Goal: Task Accomplishment & Management: Manage account settings

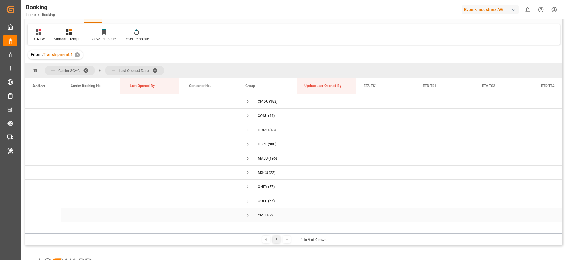
scroll to position [44, 0]
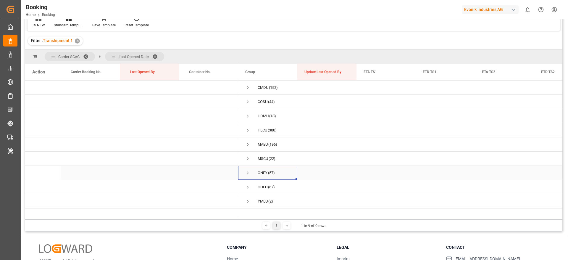
click at [248, 173] on span "Press SPACE to select this row." at bounding box center [247, 172] width 5 height 5
click at [248, 174] on span "Press SPACE to select this row." at bounding box center [247, 172] width 5 height 5
click at [244, 186] on div "OOLU (67)" at bounding box center [267, 187] width 59 height 14
click at [248, 185] on span "Press SPACE to select this row." at bounding box center [247, 186] width 5 height 5
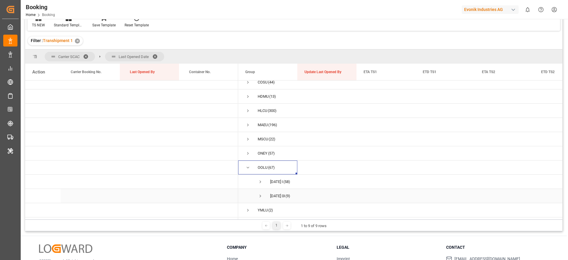
click at [260, 193] on span "Press SPACE to select this row." at bounding box center [260, 195] width 5 height 5
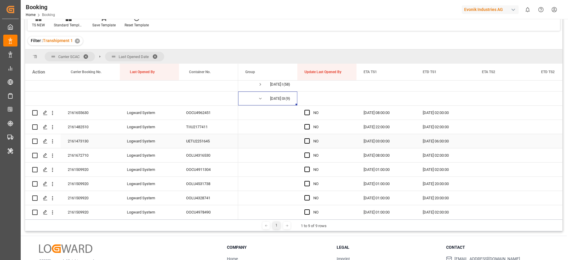
scroll to position [105, 0]
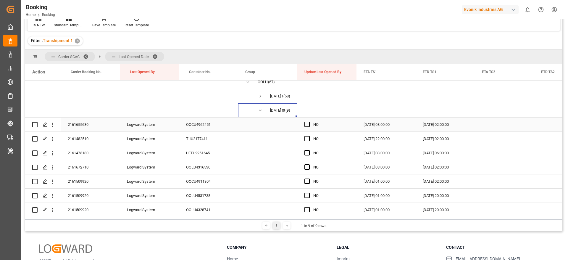
click at [89, 124] on div "2161655630" at bounding box center [90, 124] width 59 height 14
click at [306, 125] on span "Press SPACE to select this row." at bounding box center [307, 124] width 5 height 5
click at [309, 122] on input "Press SPACE to select this row." at bounding box center [309, 122] width 0 height 0
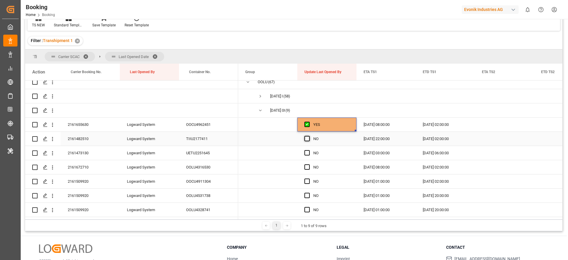
click at [309, 138] on span "Press SPACE to select this row." at bounding box center [307, 138] width 5 height 5
click at [309, 136] on input "Press SPACE to select this row." at bounding box center [309, 136] width 0 height 0
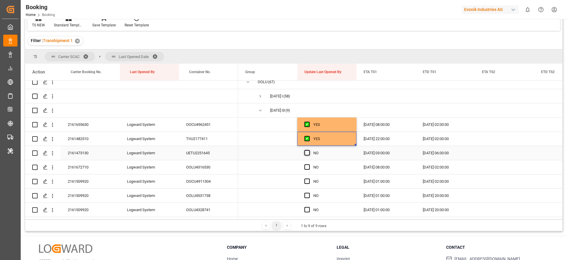
click at [308, 152] on span "Press SPACE to select this row." at bounding box center [307, 152] width 5 height 5
click at [309, 150] on input "Press SPACE to select this row." at bounding box center [309, 150] width 0 height 0
click at [307, 168] on span "Press SPACE to select this row." at bounding box center [307, 166] width 5 height 5
click at [309, 164] on input "Press SPACE to select this row." at bounding box center [309, 164] width 0 height 0
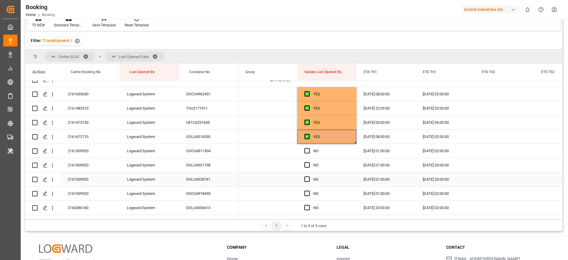
scroll to position [149, 0]
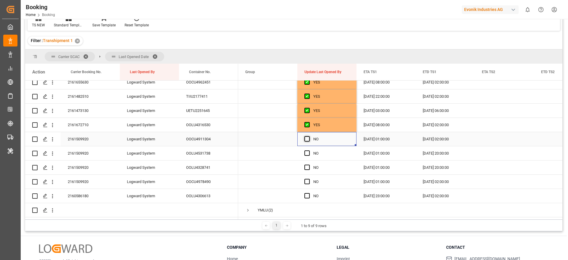
click at [306, 136] on span "Press SPACE to select this row." at bounding box center [307, 138] width 5 height 5
click at [309, 136] on input "Press SPACE to select this row." at bounding box center [309, 136] width 0 height 0
click at [309, 152] on span "Press SPACE to select this row." at bounding box center [307, 152] width 5 height 5
click at [309, 150] on input "Press SPACE to select this row." at bounding box center [309, 150] width 0 height 0
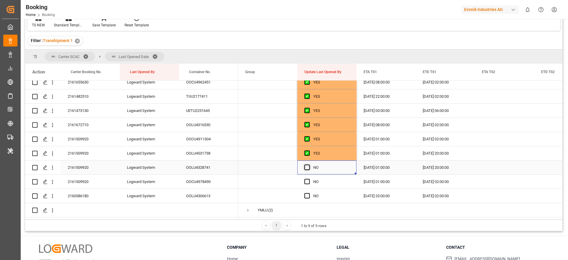
click at [308, 166] on span "Press SPACE to select this row." at bounding box center [307, 167] width 5 height 5
click at [309, 165] on input "Press SPACE to select this row." at bounding box center [309, 165] width 0 height 0
click at [307, 179] on span "Press SPACE to select this row." at bounding box center [307, 181] width 5 height 5
click at [309, 179] on input "Press SPACE to select this row." at bounding box center [309, 179] width 0 height 0
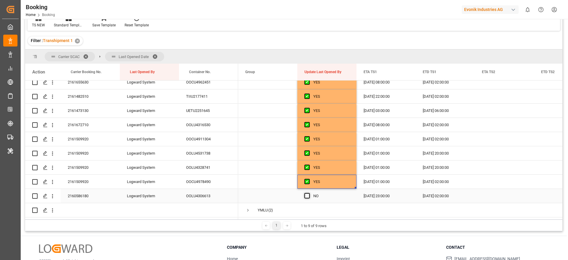
click at [309, 193] on span "Press SPACE to select this row." at bounding box center [307, 195] width 5 height 5
click at [309, 193] on input "Press SPACE to select this row." at bounding box center [309, 193] width 0 height 0
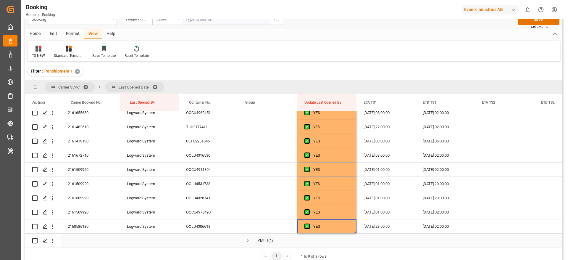
scroll to position [0, 0]
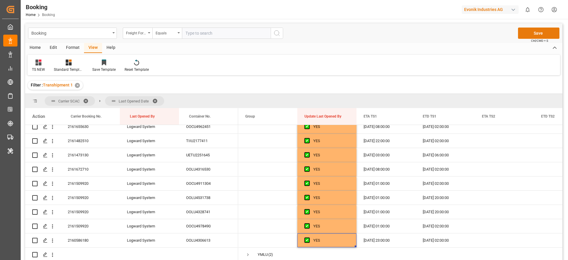
click at [533, 30] on button "Save" at bounding box center [538, 33] width 41 height 11
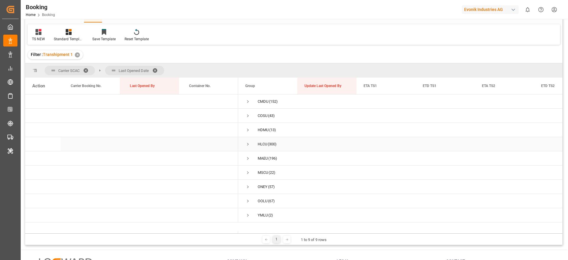
scroll to position [44, 0]
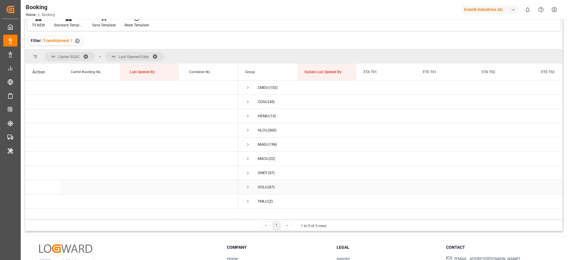
click at [247, 185] on span "Press SPACE to select this row." at bounding box center [247, 186] width 5 height 5
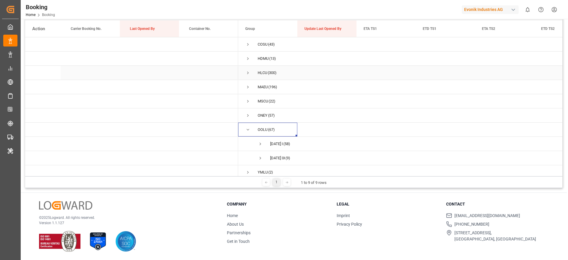
scroll to position [22, 0]
click at [262, 137] on span "Press SPACE to select this row." at bounding box center [260, 138] width 5 height 5
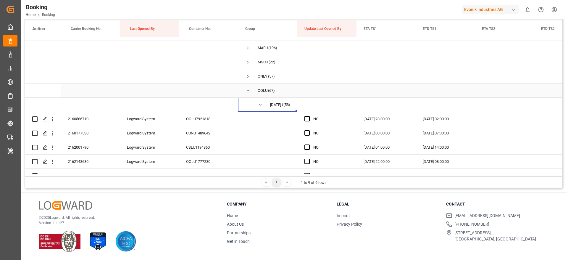
scroll to position [66, 0]
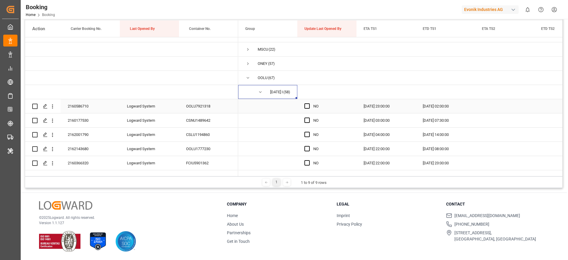
click at [91, 108] on div "2160586710" at bounding box center [90, 106] width 59 height 14
click at [307, 106] on span "Press SPACE to select this row." at bounding box center [307, 105] width 5 height 5
click at [309, 103] on input "Press SPACE to select this row." at bounding box center [309, 103] width 0 height 0
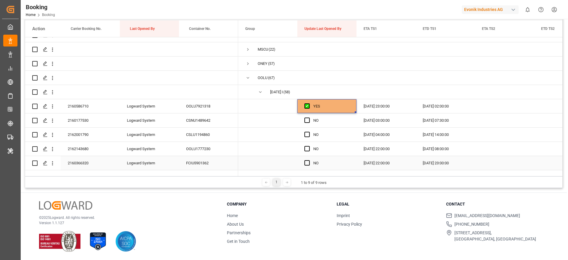
scroll to position [110, 0]
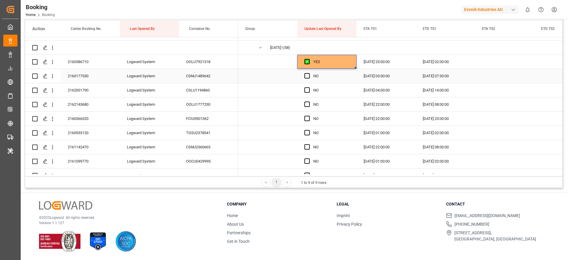
click at [90, 79] on div "2160177530" at bounding box center [90, 76] width 59 height 14
click at [308, 75] on span "Press SPACE to select this row." at bounding box center [307, 75] width 5 height 5
click at [309, 73] on input "Press SPACE to select this row." at bounding box center [309, 73] width 0 height 0
click at [308, 91] on span "Press SPACE to select this row." at bounding box center [307, 89] width 5 height 5
click at [309, 87] on input "Press SPACE to select this row." at bounding box center [309, 87] width 0 height 0
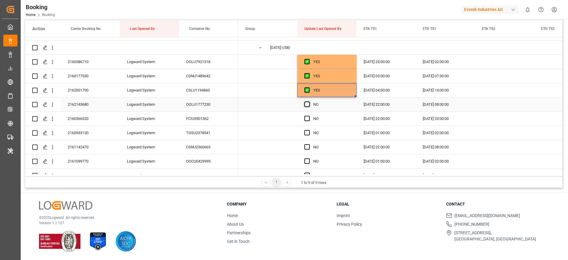
click at [307, 106] on span "Press SPACE to select this row." at bounding box center [307, 104] width 5 height 5
click at [309, 102] on input "Press SPACE to select this row." at bounding box center [309, 102] width 0 height 0
click at [306, 119] on span "Press SPACE to select this row." at bounding box center [307, 118] width 5 height 5
click at [309, 116] on input "Press SPACE to select this row." at bounding box center [309, 116] width 0 height 0
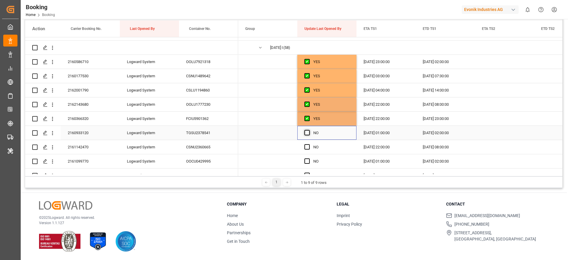
click at [305, 135] on span "Press SPACE to select this row." at bounding box center [307, 132] width 5 height 5
click at [309, 130] on input "Press SPACE to select this row." at bounding box center [309, 130] width 0 height 0
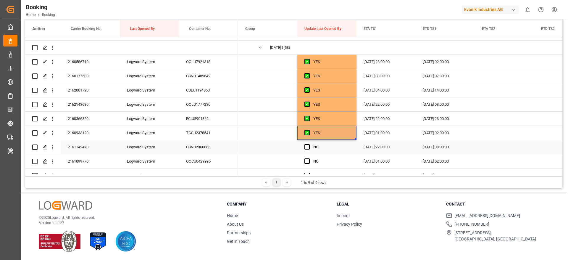
click at [308, 150] on div "Press SPACE to select this row." at bounding box center [309, 147] width 9 height 14
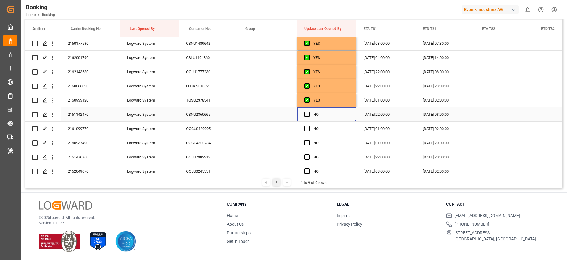
scroll to position [155, 0]
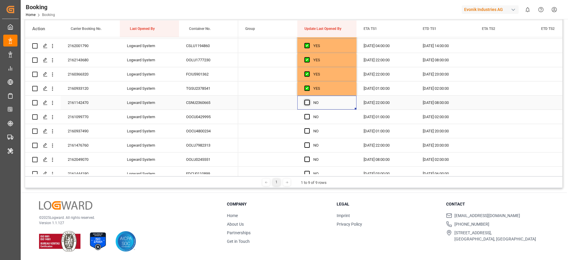
click at [307, 103] on span "Press SPACE to select this row." at bounding box center [307, 102] width 5 height 5
click at [309, 100] on input "Press SPACE to select this row." at bounding box center [309, 100] width 0 height 0
click at [307, 116] on span "Press SPACE to select this row." at bounding box center [307, 116] width 5 height 5
click at [309, 114] on input "Press SPACE to select this row." at bounding box center [309, 114] width 0 height 0
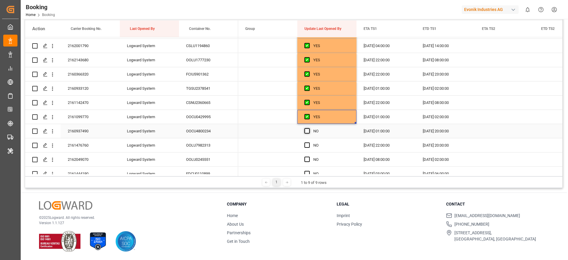
click at [307, 130] on span "Press SPACE to select this row." at bounding box center [307, 130] width 5 height 5
click at [309, 128] on input "Press SPACE to select this row." at bounding box center [309, 128] width 0 height 0
click at [309, 147] on span "Press SPACE to select this row." at bounding box center [307, 144] width 5 height 5
click at [309, 142] on input "Press SPACE to select this row." at bounding box center [309, 142] width 0 height 0
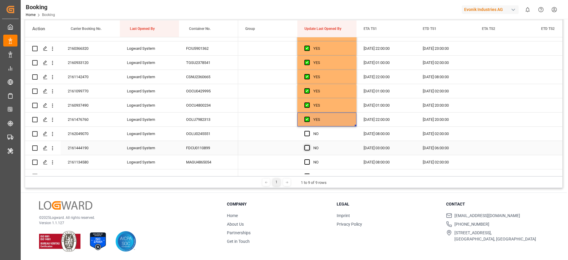
scroll to position [199, 0]
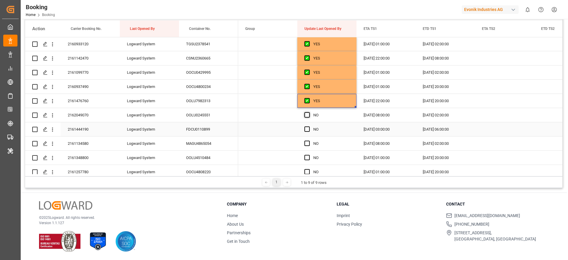
click at [305, 113] on span "Press SPACE to select this row." at bounding box center [307, 114] width 5 height 5
click at [309, 112] on input "Press SPACE to select this row." at bounding box center [309, 112] width 0 height 0
click at [308, 130] on span "Press SPACE to select this row." at bounding box center [307, 128] width 5 height 5
click at [309, 126] on input "Press SPACE to select this row." at bounding box center [309, 126] width 0 height 0
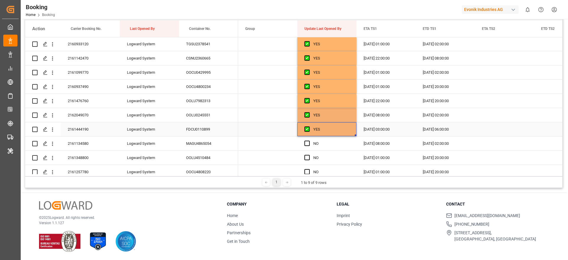
click at [309, 147] on div "Press SPACE to select this row." at bounding box center [309, 144] width 9 height 14
click at [308, 144] on span "Press SPACE to select this row." at bounding box center [307, 143] width 5 height 5
click at [309, 141] on input "Press SPACE to select this row." at bounding box center [309, 141] width 0 height 0
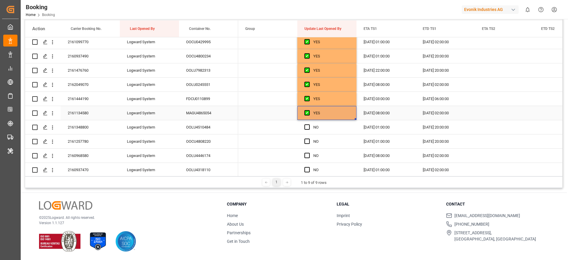
scroll to position [244, 0]
click at [307, 113] on span "Press SPACE to select this row." at bounding box center [307, 112] width 5 height 5
click at [309, 110] on input "Press SPACE to select this row." at bounding box center [309, 110] width 0 height 0
click at [308, 127] on span "Press SPACE to select this row." at bounding box center [307, 127] width 5 height 5
click at [309, 125] on input "Press SPACE to select this row." at bounding box center [309, 125] width 0 height 0
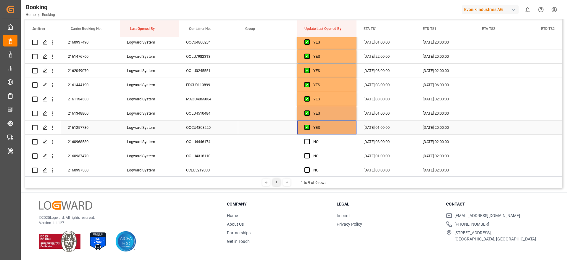
click at [307, 142] on span "Press SPACE to select this row." at bounding box center [307, 141] width 5 height 5
click at [309, 139] on input "Press SPACE to select this row." at bounding box center [309, 139] width 0 height 0
click at [308, 158] on span "Press SPACE to select this row." at bounding box center [307, 155] width 5 height 5
click at [309, 153] on input "Press SPACE to select this row." at bounding box center [309, 153] width 0 height 0
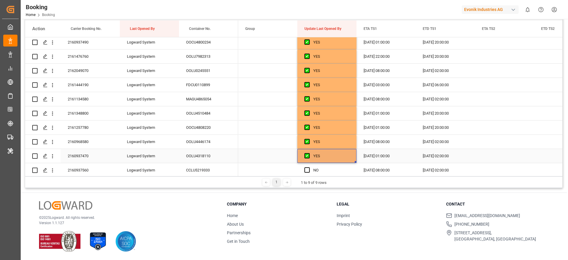
scroll to position [288, 0]
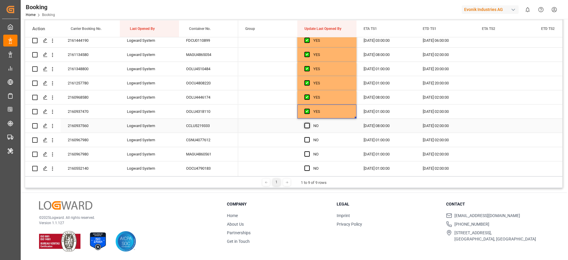
click at [307, 123] on span "Press SPACE to select this row." at bounding box center [307, 125] width 5 height 5
click at [309, 123] on input "Press SPACE to select this row." at bounding box center [309, 123] width 0 height 0
click at [306, 142] on div "Press SPACE to select this row." at bounding box center [309, 140] width 9 height 14
click at [307, 151] on span "Press SPACE to select this row." at bounding box center [307, 153] width 5 height 5
click at [309, 151] on input "Press SPACE to select this row." at bounding box center [309, 151] width 0 height 0
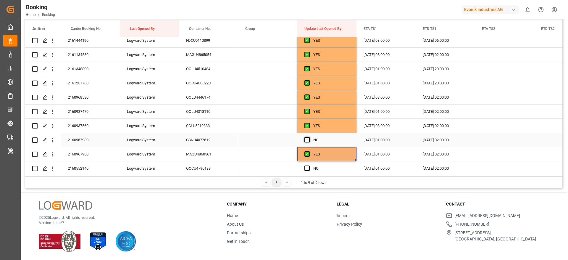
click at [309, 137] on span "Press SPACE to select this row." at bounding box center [307, 139] width 5 height 5
click at [309, 137] on input "Press SPACE to select this row." at bounding box center [309, 137] width 0 height 0
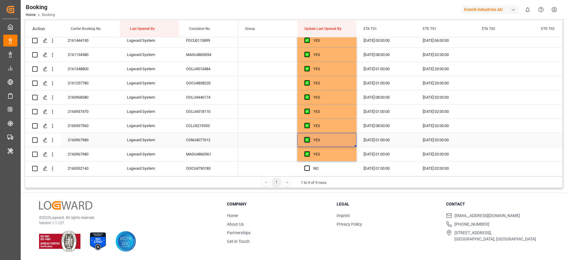
scroll to position [332, 0]
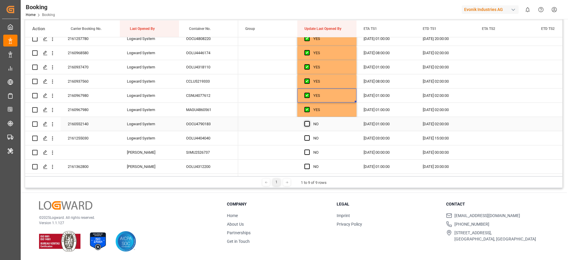
click at [308, 123] on span "Press SPACE to select this row." at bounding box center [307, 123] width 5 height 5
click at [309, 121] on input "Press SPACE to select this row." at bounding box center [309, 121] width 0 height 0
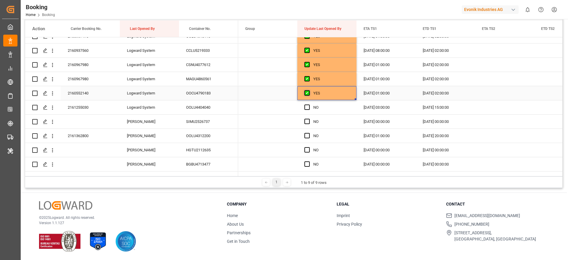
scroll to position [377, 0]
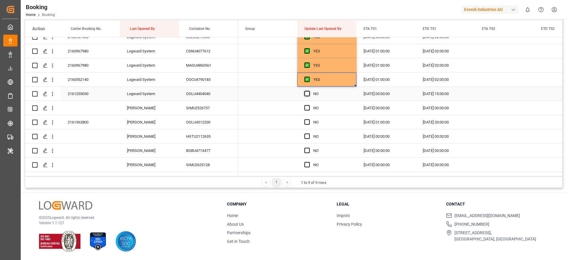
click at [308, 95] on span "Press SPACE to select this row." at bounding box center [307, 93] width 5 height 5
click at [309, 91] on input "Press SPACE to select this row." at bounding box center [309, 91] width 0 height 0
click at [308, 106] on span "Press SPACE to select this row." at bounding box center [307, 107] width 5 height 5
click at [309, 105] on input "Press SPACE to select this row." at bounding box center [309, 105] width 0 height 0
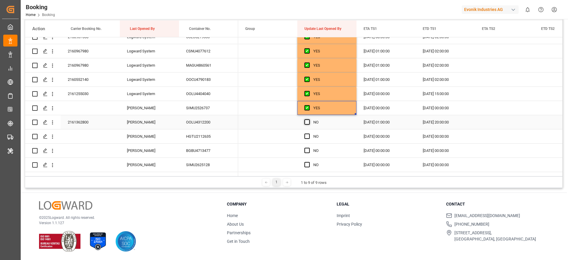
click at [307, 124] on span "Press SPACE to select this row." at bounding box center [307, 121] width 5 height 5
click at [309, 119] on input "Press SPACE to select this row." at bounding box center [309, 119] width 0 height 0
click at [307, 138] on span "Press SPACE to select this row." at bounding box center [307, 135] width 5 height 5
click at [309, 133] on input "Press SPACE to select this row." at bounding box center [309, 133] width 0 height 0
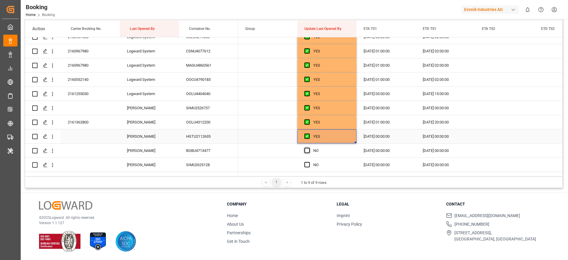
click at [307, 152] on span "Press SPACE to select this row." at bounding box center [307, 150] width 5 height 5
click at [309, 148] on input "Press SPACE to select this row." at bounding box center [309, 148] width 0 height 0
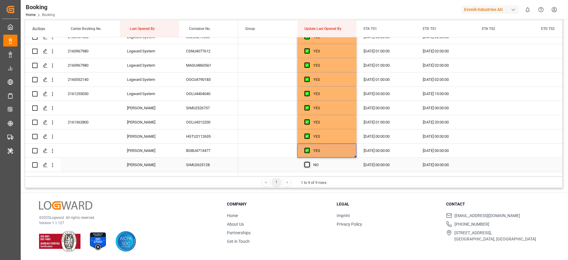
click at [308, 165] on span "Press SPACE to select this row." at bounding box center [307, 164] width 5 height 5
click at [309, 162] on input "Press SPACE to select this row." at bounding box center [309, 162] width 0 height 0
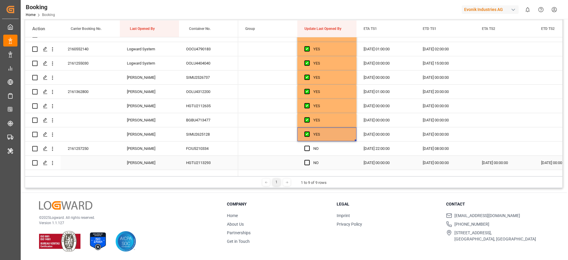
scroll to position [421, 0]
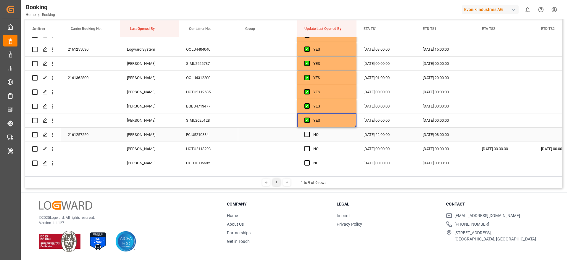
click at [307, 135] on span "Press SPACE to select this row." at bounding box center [307, 134] width 5 height 5
click at [309, 132] on input "Press SPACE to select this row." at bounding box center [309, 132] width 0 height 0
click at [308, 148] on span "Press SPACE to select this row." at bounding box center [307, 148] width 5 height 5
click at [309, 146] on input "Press SPACE to select this row." at bounding box center [309, 146] width 0 height 0
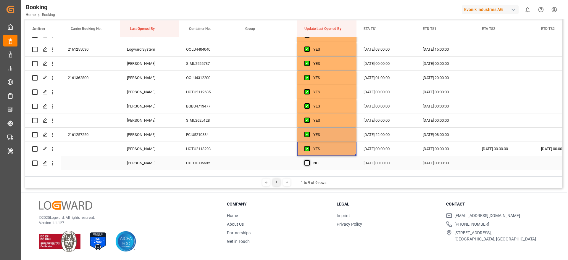
click at [308, 162] on span "Press SPACE to select this row." at bounding box center [307, 162] width 5 height 5
click at [309, 160] on input "Press SPACE to select this row." at bounding box center [309, 160] width 0 height 0
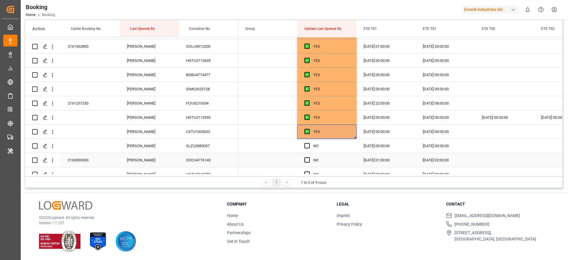
scroll to position [466, 0]
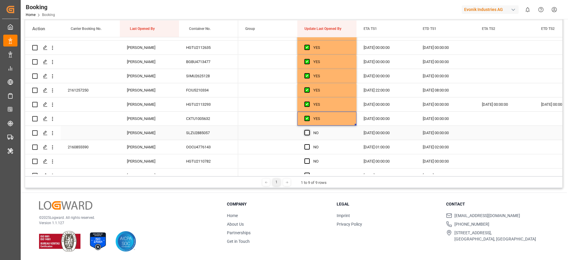
click at [307, 131] on span "Press SPACE to select this row." at bounding box center [307, 132] width 5 height 5
click at [309, 130] on input "Press SPACE to select this row." at bounding box center [309, 130] width 0 height 0
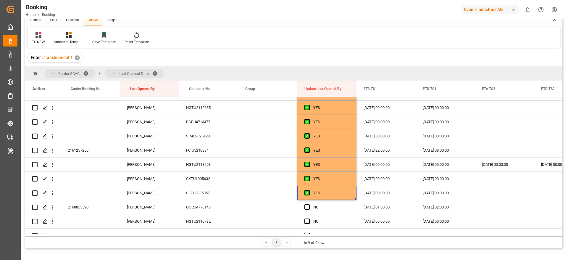
scroll to position [0, 0]
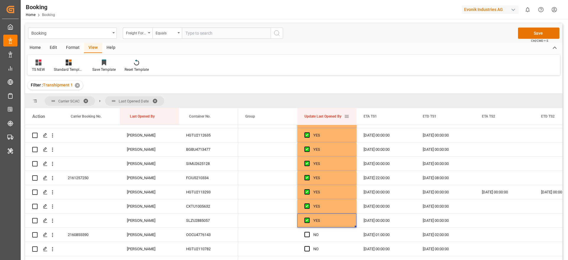
click at [347, 119] on span at bounding box center [346, 116] width 5 height 5
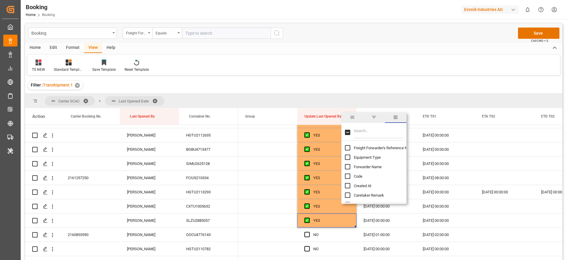
click at [366, 148] on span "Freight Forwarder's Reference No." at bounding box center [382, 148] width 57 height 4
checkbox input "true"
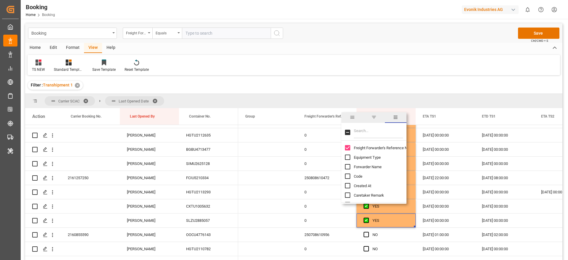
click at [359, 67] on div "TS NEW Standard Templates Save Template Reset Template" at bounding box center [294, 65] width 533 height 20
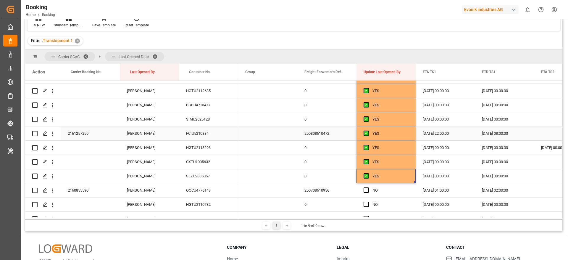
scroll to position [510, 0]
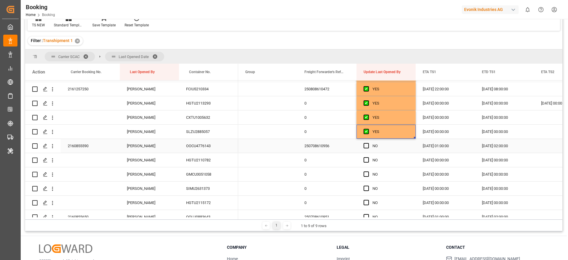
click at [370, 148] on div "Press SPACE to select this row." at bounding box center [368, 146] width 9 height 14
click at [369, 146] on span "Press SPACE to select this row." at bounding box center [366, 145] width 5 height 5
click at [368, 143] on input "Press SPACE to select this row." at bounding box center [368, 143] width 0 height 0
click at [364, 160] on span "Press SPACE to select this row." at bounding box center [366, 159] width 5 height 5
click at [368, 157] on input "Press SPACE to select this row." at bounding box center [368, 157] width 0 height 0
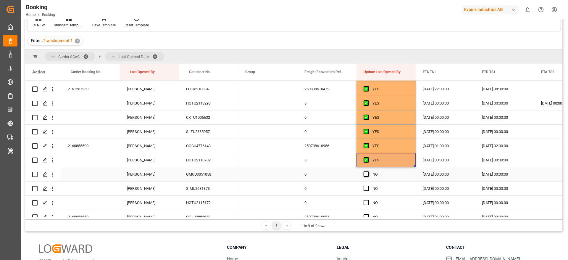
click at [365, 174] on span "Press SPACE to select this row." at bounding box center [366, 173] width 5 height 5
click at [368, 171] on input "Press SPACE to select this row." at bounding box center [368, 171] width 0 height 0
click at [364, 189] on span "Press SPACE to select this row." at bounding box center [366, 188] width 5 height 5
click at [368, 186] on input "Press SPACE to select this row." at bounding box center [368, 186] width 0 height 0
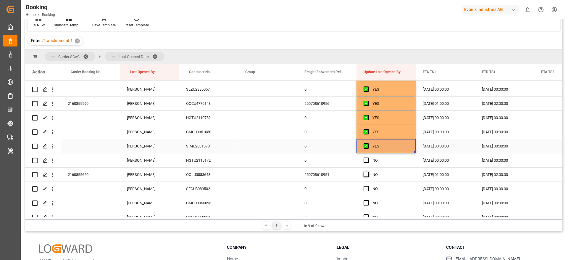
scroll to position [554, 0]
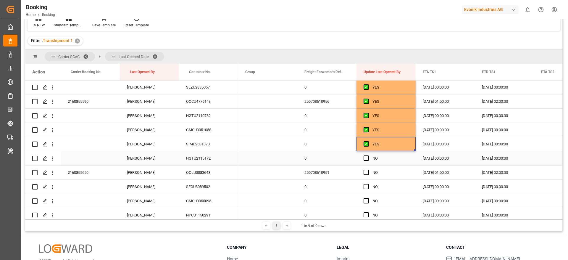
click at [366, 159] on span "Press SPACE to select this row." at bounding box center [366, 157] width 5 height 5
click at [368, 155] on input "Press SPACE to select this row." at bounding box center [368, 155] width 0 height 0
click at [366, 174] on span "Press SPACE to select this row." at bounding box center [366, 172] width 5 height 5
click at [368, 170] on input "Press SPACE to select this row." at bounding box center [368, 170] width 0 height 0
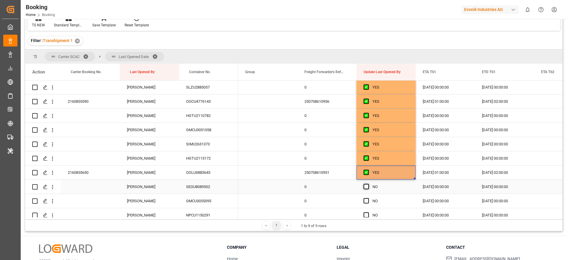
click at [366, 189] on span "Press SPACE to select this row." at bounding box center [366, 186] width 5 height 5
click at [368, 184] on input "Press SPACE to select this row." at bounding box center [368, 184] width 0 height 0
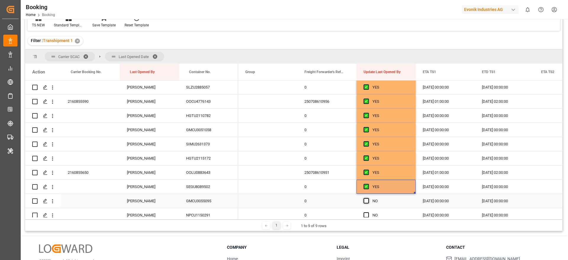
click at [366, 200] on span "Press SPACE to select this row." at bounding box center [366, 200] width 5 height 5
click at [368, 198] on input "Press SPACE to select this row." at bounding box center [368, 198] width 0 height 0
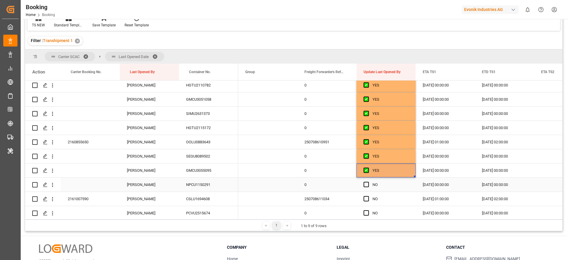
scroll to position [599, 0]
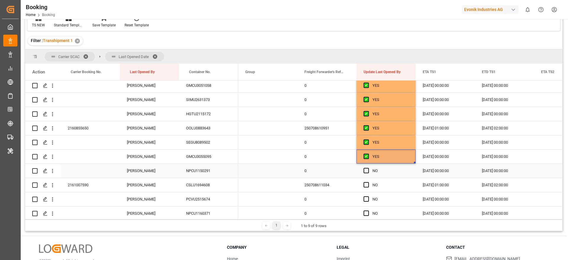
click at [366, 173] on div "Press SPACE to select this row." at bounding box center [368, 171] width 9 height 14
click at [367, 183] on span "Press SPACE to select this row." at bounding box center [366, 184] width 5 height 5
click at [368, 182] on input "Press SPACE to select this row." at bounding box center [368, 182] width 0 height 0
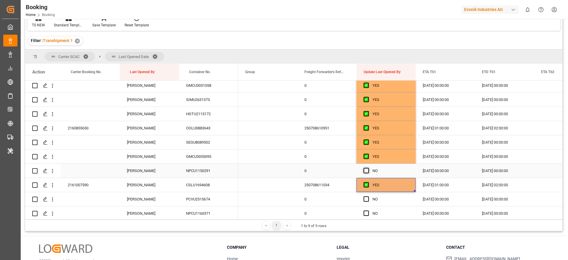
click at [366, 171] on span "Press SPACE to select this row." at bounding box center [366, 170] width 5 height 5
click at [368, 168] on input "Press SPACE to select this row." at bounding box center [368, 168] width 0 height 0
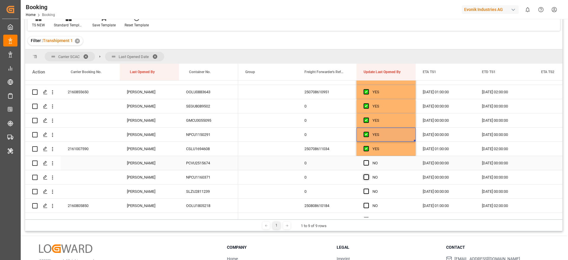
scroll to position [643, 0]
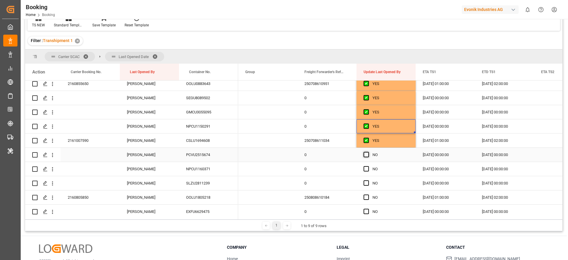
click at [368, 157] on span "Press SPACE to select this row." at bounding box center [366, 154] width 5 height 5
click at [368, 152] on input "Press SPACE to select this row." at bounding box center [368, 152] width 0 height 0
click at [368, 167] on span "Press SPACE to select this row." at bounding box center [366, 168] width 5 height 5
click at [368, 166] on input "Press SPACE to select this row." at bounding box center [368, 166] width 0 height 0
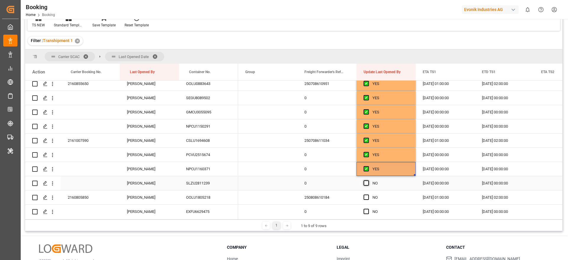
click at [365, 185] on span "Press SPACE to select this row." at bounding box center [366, 182] width 5 height 5
click at [368, 180] on input "Press SPACE to select this row." at bounding box center [368, 180] width 0 height 0
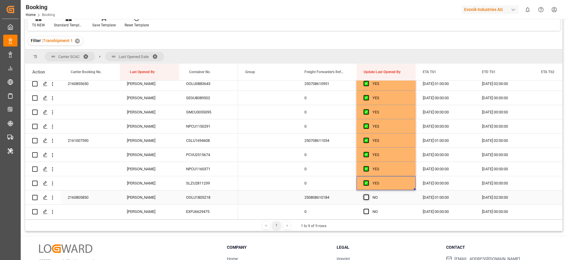
click at [367, 196] on span "Press SPACE to select this row." at bounding box center [366, 196] width 5 height 5
click at [368, 194] on input "Press SPACE to select this row." at bounding box center [368, 194] width 0 height 0
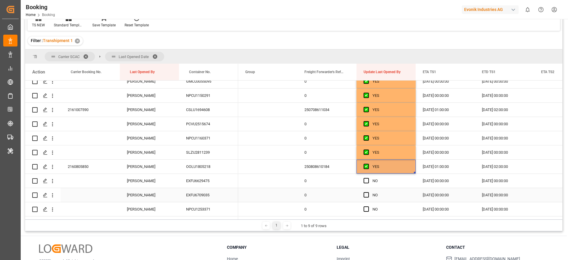
scroll to position [687, 0]
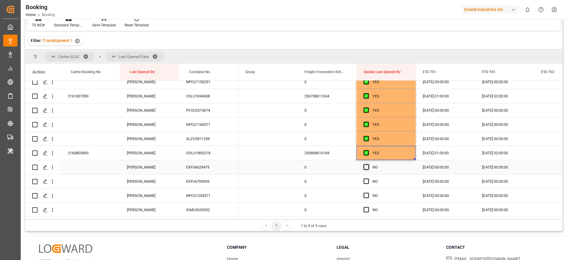
click at [365, 168] on span "Press SPACE to select this row." at bounding box center [366, 166] width 5 height 5
click at [368, 164] on input "Press SPACE to select this row." at bounding box center [368, 164] width 0 height 0
drag, startPoint x: 364, startPoint y: 181, endPoint x: 365, endPoint y: 191, distance: 10.1
click at [364, 181] on span "Press SPACE to select this row." at bounding box center [366, 180] width 5 height 5
click at [368, 178] on input "Press SPACE to select this row." at bounding box center [368, 178] width 0 height 0
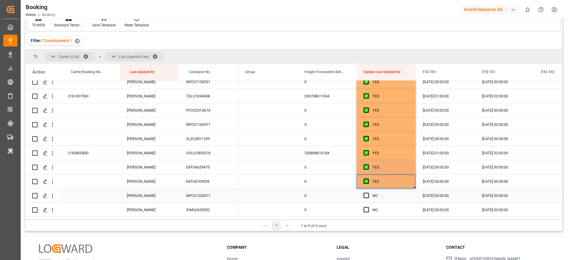
click at [367, 196] on span "Press SPACE to select this row." at bounding box center [366, 195] width 5 height 5
click at [368, 193] on input "Press SPACE to select this row." at bounding box center [368, 193] width 0 height 0
click at [366, 207] on span "Press SPACE to select this row." at bounding box center [366, 209] width 5 height 5
click at [368, 207] on input "Press SPACE to select this row." at bounding box center [368, 207] width 0 height 0
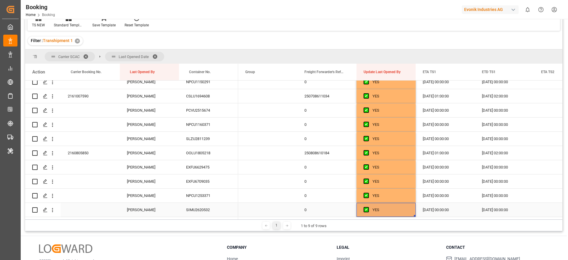
scroll to position [732, 0]
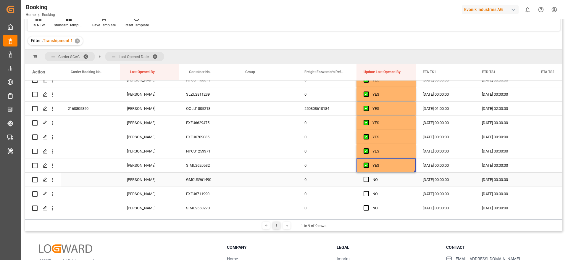
click at [367, 180] on span "Press SPACE to select this row." at bounding box center [366, 179] width 5 height 5
click at [368, 177] on input "Press SPACE to select this row." at bounding box center [368, 177] width 0 height 0
click at [366, 194] on span "Press SPACE to select this row." at bounding box center [366, 193] width 5 height 5
click at [368, 191] on input "Press SPACE to select this row." at bounding box center [368, 191] width 0 height 0
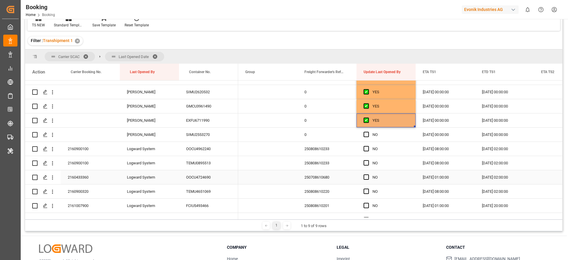
scroll to position [821, 0]
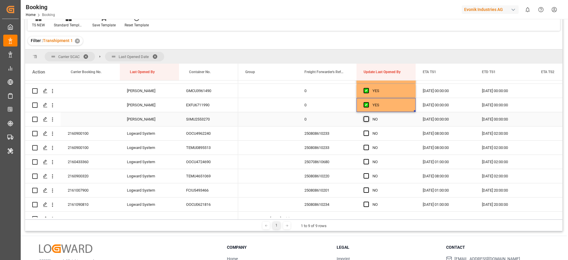
click at [368, 117] on span "Press SPACE to select this row." at bounding box center [366, 118] width 5 height 5
click at [368, 116] on input "Press SPACE to select this row." at bounding box center [368, 116] width 0 height 0
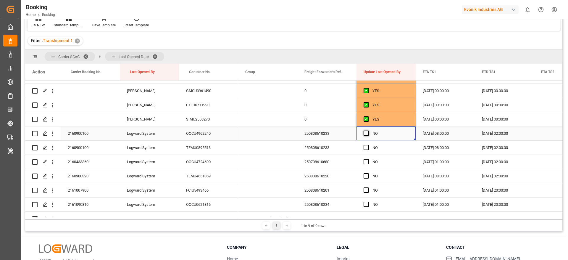
click at [366, 131] on span "Press SPACE to select this row." at bounding box center [366, 133] width 5 height 5
click at [368, 131] on input "Press SPACE to select this row." at bounding box center [368, 131] width 0 height 0
click at [368, 146] on span "Press SPACE to select this row." at bounding box center [366, 147] width 5 height 5
click at [368, 145] on input "Press SPACE to select this row." at bounding box center [368, 145] width 0 height 0
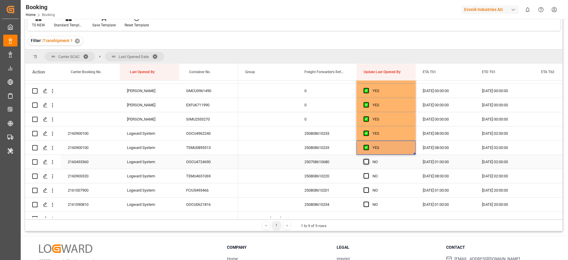
click at [367, 162] on span "Press SPACE to select this row." at bounding box center [366, 161] width 5 height 5
click at [368, 159] on input "Press SPACE to select this row." at bounding box center [368, 159] width 0 height 0
click at [367, 179] on div "Press SPACE to select this row." at bounding box center [368, 176] width 9 height 14
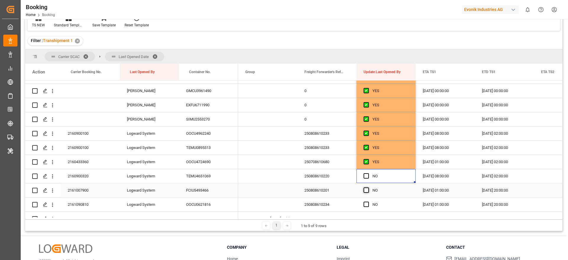
click at [367, 192] on span "Press SPACE to select this row." at bounding box center [366, 189] width 5 height 5
click at [368, 187] on input "Press SPACE to select this row." at bounding box center [368, 187] width 0 height 0
click at [368, 174] on span "Press SPACE to select this row." at bounding box center [366, 175] width 5 height 5
click at [368, 173] on input "Press SPACE to select this row." at bounding box center [368, 173] width 0 height 0
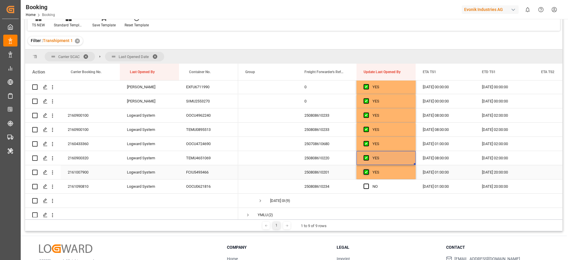
scroll to position [846, 0]
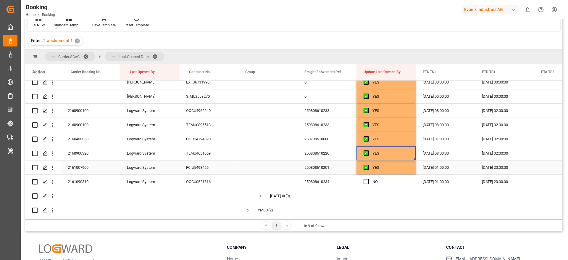
click at [366, 181] on span "Press SPACE to select this row." at bounding box center [366, 181] width 5 height 5
click at [368, 179] on input "Press SPACE to select this row." at bounding box center [368, 179] width 0 height 0
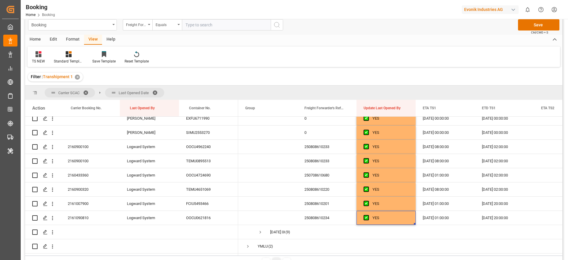
scroll to position [0, 0]
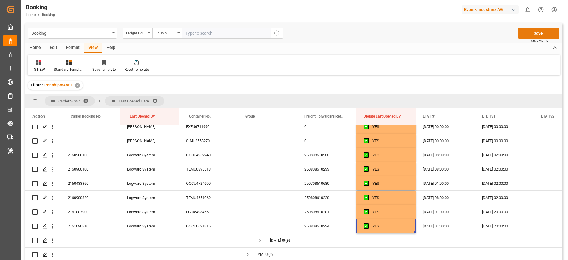
click at [542, 29] on button "Save" at bounding box center [538, 33] width 41 height 11
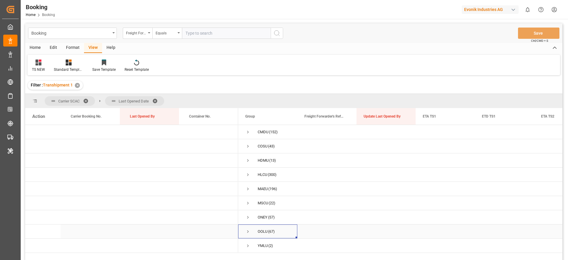
click at [246, 230] on span "Press SPACE to select this row." at bounding box center [247, 231] width 5 height 5
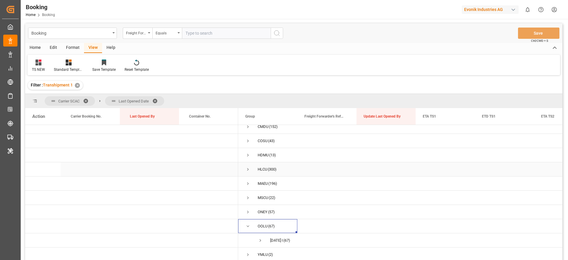
scroll to position [7, 0]
click at [251, 223] on span "OOLU (67)" at bounding box center [267, 225] width 45 height 13
click at [247, 223] on span "Press SPACE to select this row." at bounding box center [247, 225] width 5 height 5
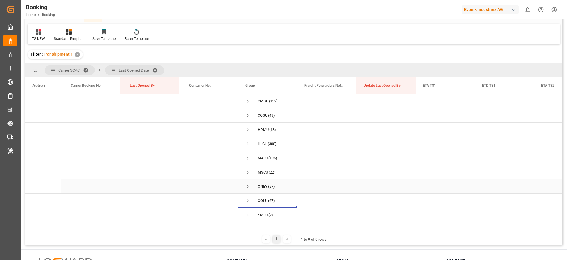
scroll to position [44, 0]
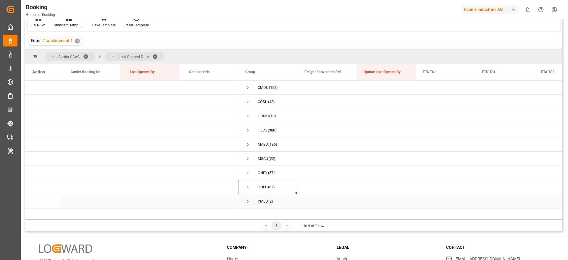
click at [249, 202] on span "Press SPACE to select this row." at bounding box center [247, 201] width 5 height 5
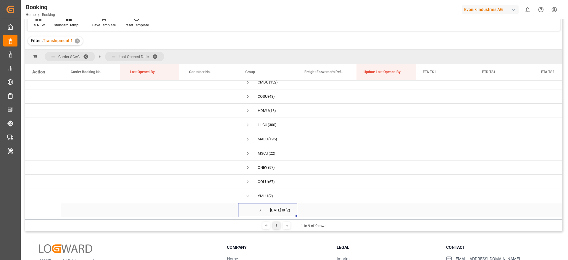
click at [258, 207] on span "Press SPACE to select this row." at bounding box center [260, 209] width 5 height 5
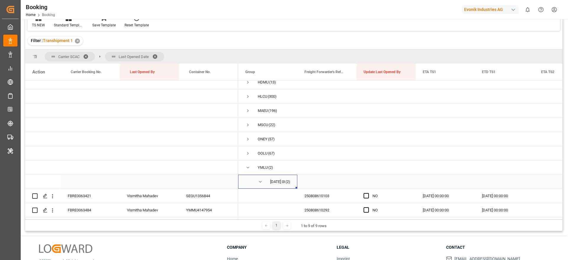
click at [262, 180] on span "Press SPACE to select this row." at bounding box center [260, 181] width 5 height 5
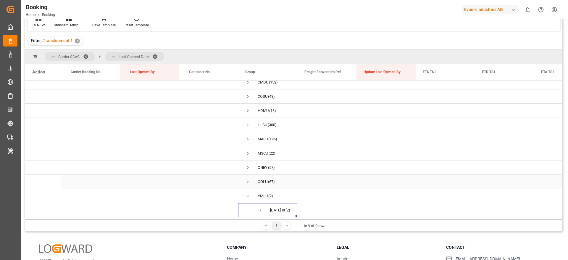
scroll to position [7, 0]
click at [248, 193] on span "Press SPACE to select this row." at bounding box center [247, 195] width 5 height 5
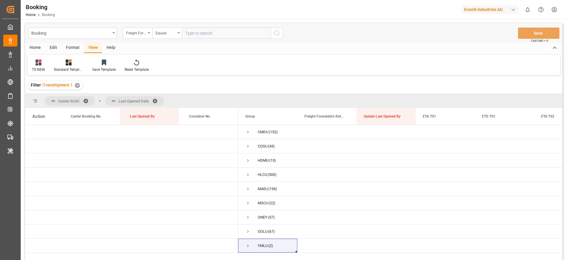
click at [157, 102] on span at bounding box center [156, 100] width 9 height 5
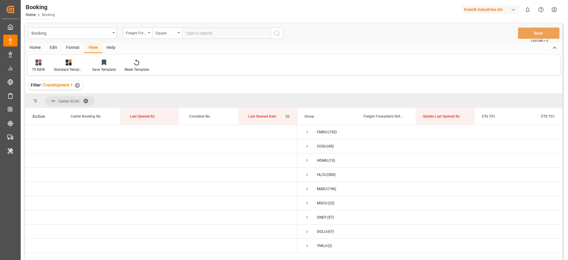
scroll to position [44, 0]
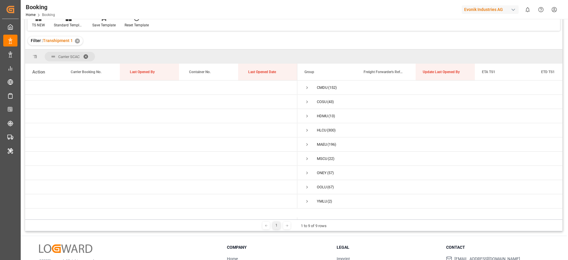
click at [87, 54] on span at bounding box center [87, 56] width 9 height 5
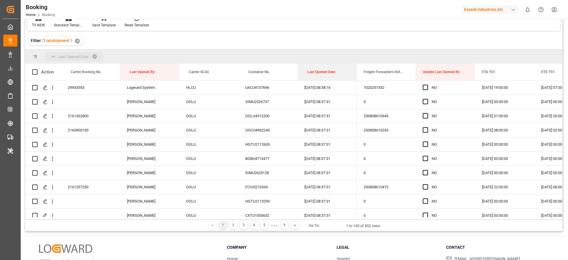
drag, startPoint x: 312, startPoint y: 73, endPoint x: 285, endPoint y: 57, distance: 31.1
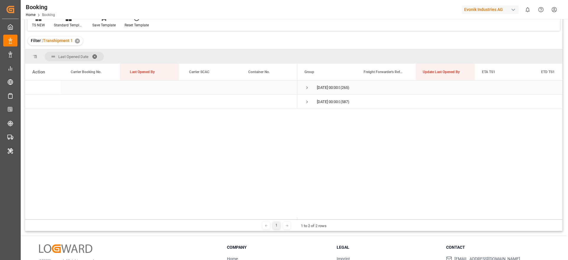
click at [304, 87] on div "04.09.2025 00:00:00 (265)" at bounding box center [326, 87] width 59 height 14
click at [306, 88] on span "Press SPACE to select this row." at bounding box center [307, 87] width 5 height 5
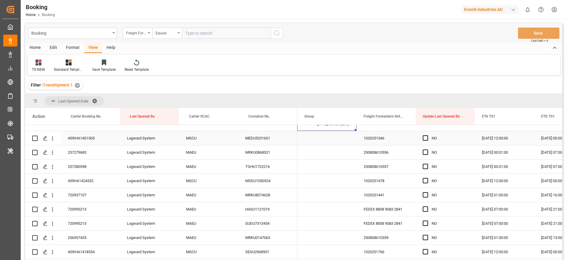
scroll to position [0, 0]
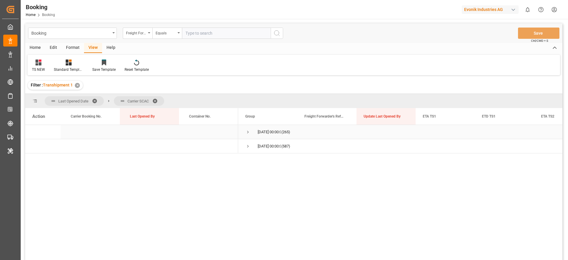
click at [249, 133] on span "Press SPACE to select this row." at bounding box center [247, 131] width 5 height 5
click at [260, 174] on span "Press SPACE to select this row." at bounding box center [260, 174] width 5 height 5
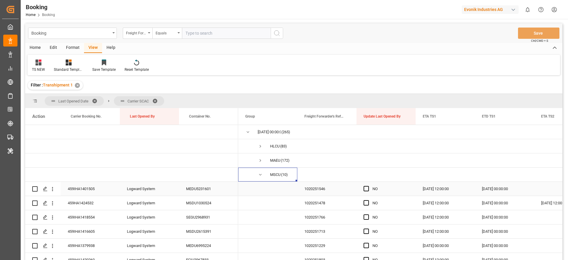
scroll to position [44, 0]
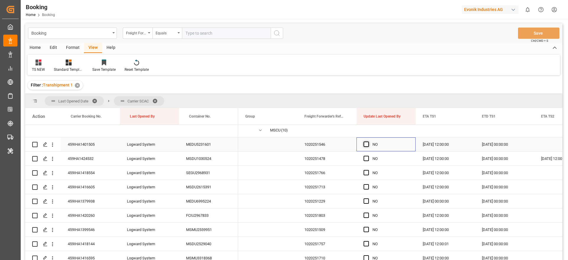
click at [366, 144] on span "Press SPACE to select this row." at bounding box center [366, 143] width 5 height 5
click at [368, 141] on input "Press SPACE to select this row." at bounding box center [368, 141] width 0 height 0
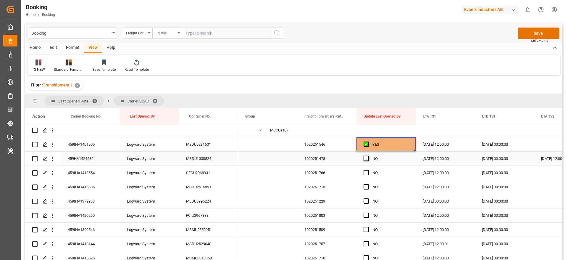
click at [366, 159] on span "Press SPACE to select this row." at bounding box center [366, 158] width 5 height 5
click at [368, 156] on input "Press SPACE to select this row." at bounding box center [368, 156] width 0 height 0
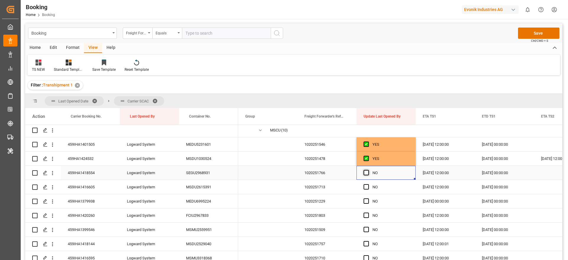
click at [367, 174] on span "Press SPACE to select this row." at bounding box center [366, 172] width 5 height 5
click at [368, 170] on input "Press SPACE to select this row." at bounding box center [368, 170] width 0 height 0
click at [367, 192] on div "Press SPACE to select this row." at bounding box center [368, 187] width 9 height 14
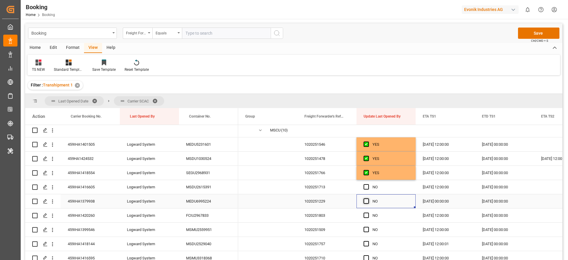
drag, startPoint x: 366, startPoint y: 204, endPoint x: 366, endPoint y: 200, distance: 3.6
click at [366, 204] on div "Press SPACE to select this row." at bounding box center [368, 201] width 9 height 14
click at [365, 188] on span "Press SPACE to select this row." at bounding box center [366, 186] width 5 height 5
click at [368, 184] on input "Press SPACE to select this row." at bounding box center [368, 184] width 0 height 0
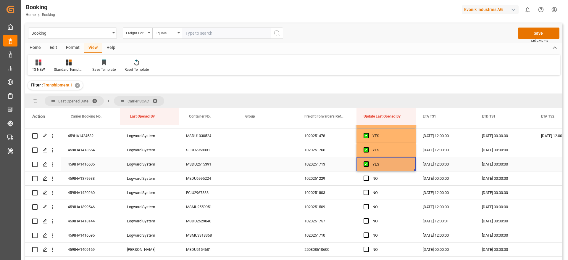
scroll to position [78, 0]
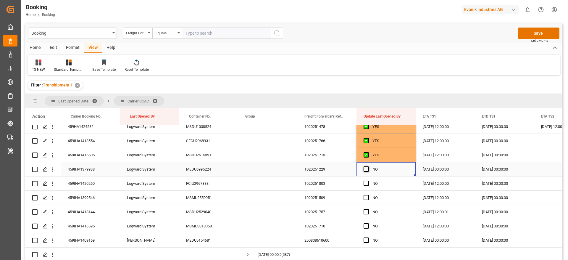
click at [366, 166] on span "Press SPACE to select this row." at bounding box center [366, 168] width 5 height 5
click at [368, 166] on input "Press SPACE to select this row." at bounding box center [368, 166] width 0 height 0
click at [366, 184] on div "Press SPACE to select this row." at bounding box center [368, 184] width 9 height 14
click at [368, 182] on span "Press SPACE to select this row." at bounding box center [366, 183] width 5 height 5
click at [368, 181] on input "Press SPACE to select this row." at bounding box center [368, 181] width 0 height 0
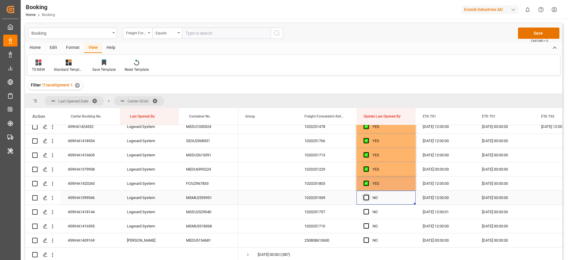
click at [367, 197] on span "Press SPACE to select this row." at bounding box center [366, 197] width 5 height 5
click at [368, 195] on input "Press SPACE to select this row." at bounding box center [368, 195] width 0 height 0
click at [367, 209] on span "Press SPACE to select this row." at bounding box center [366, 211] width 5 height 5
click at [368, 209] on input "Press SPACE to select this row." at bounding box center [368, 209] width 0 height 0
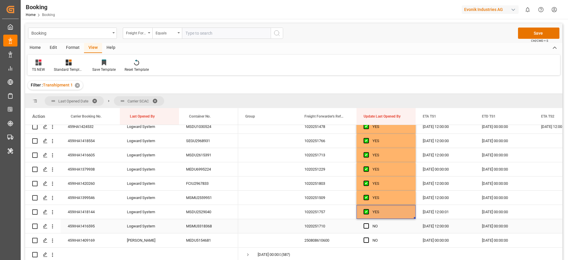
click at [368, 228] on div "Press SPACE to select this row." at bounding box center [368, 226] width 9 height 14
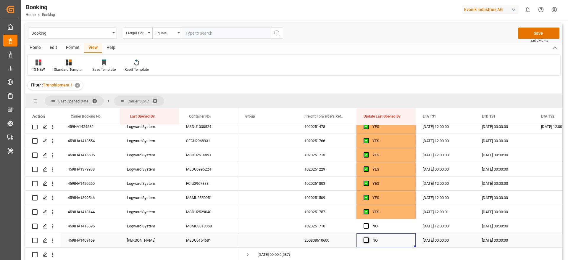
click at [367, 239] on span "Press SPACE to select this row." at bounding box center [366, 239] width 5 height 5
click at [368, 237] on input "Press SPACE to select this row." at bounding box center [368, 237] width 0 height 0
click at [365, 224] on span "Press SPACE to select this row." at bounding box center [366, 225] width 5 height 5
click at [368, 223] on input "Press SPACE to select this row." at bounding box center [368, 223] width 0 height 0
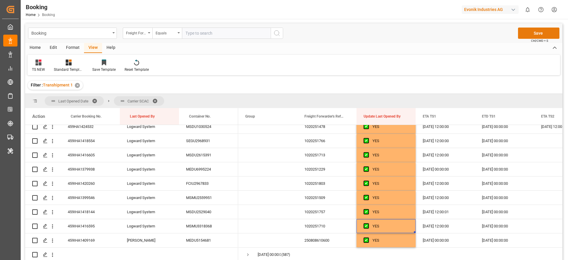
click at [521, 36] on button "Save" at bounding box center [538, 33] width 41 height 11
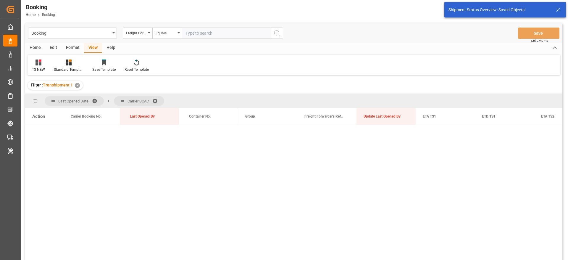
scroll to position [0, 0]
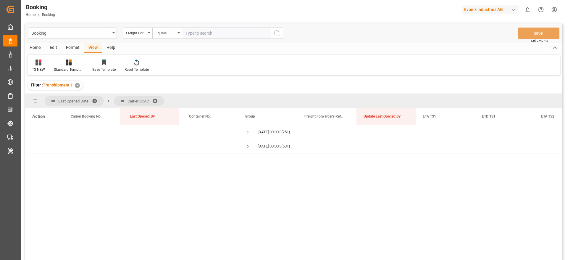
click at [76, 85] on div "✕" at bounding box center [77, 85] width 5 height 5
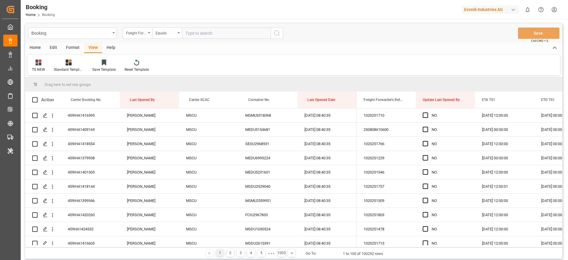
click at [77, 47] on div "Format" at bounding box center [73, 48] width 22 height 10
click at [42, 68] on div "Filter Rows" at bounding box center [40, 69] width 17 height 5
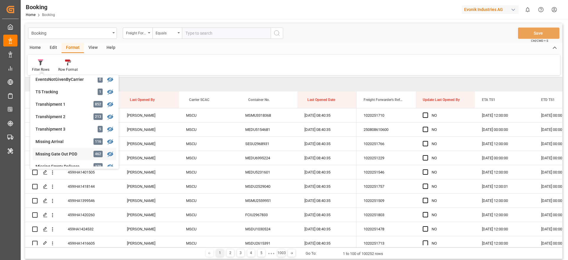
scroll to position [223, 0]
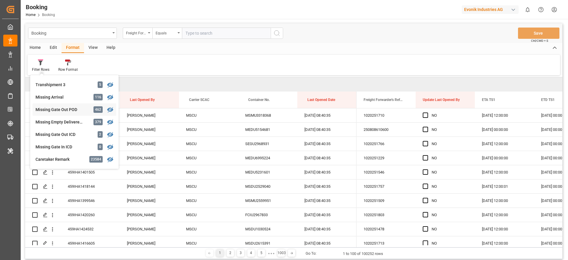
click at [89, 112] on div "Missing Gate Out POD 462" at bounding box center [75, 109] width 84 height 12
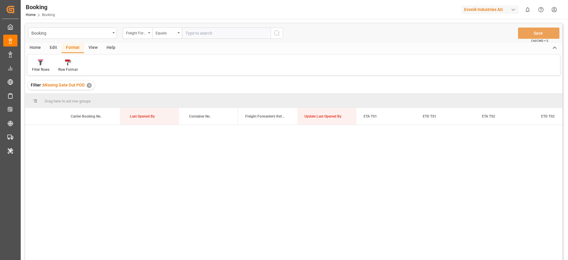
click at [41, 64] on icon at bounding box center [40, 63] width 4 height 5
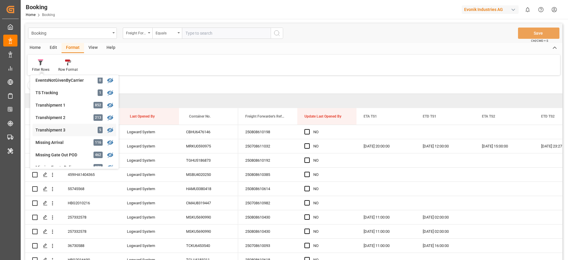
scroll to position [222, 0]
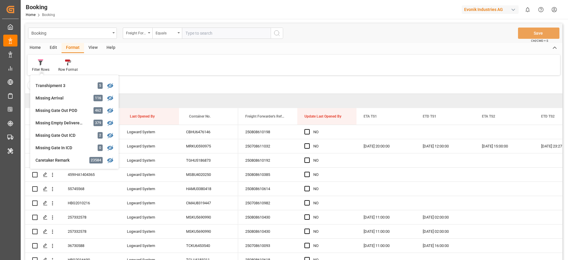
click at [218, 87] on div "Filter : Missing Gate Out POD ✕" at bounding box center [293, 85] width 537 height 17
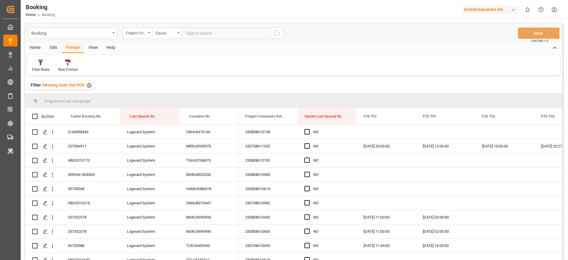
click at [96, 50] on div "View" at bounding box center [93, 48] width 18 height 10
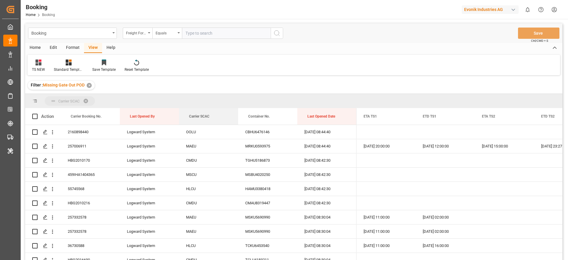
drag, startPoint x: 190, startPoint y: 115, endPoint x: 186, endPoint y: 105, distance: 10.5
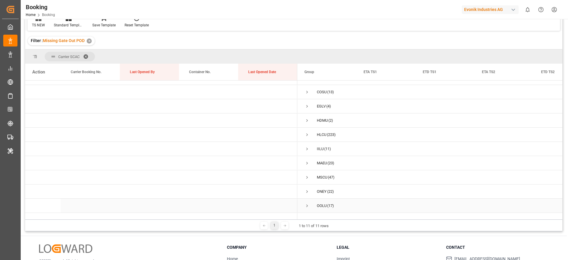
scroll to position [0, 0]
click at [307, 148] on span "Press SPACE to select this row." at bounding box center [307, 145] width 5 height 14
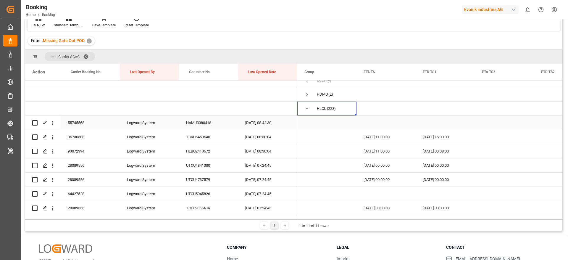
scroll to position [44, 0]
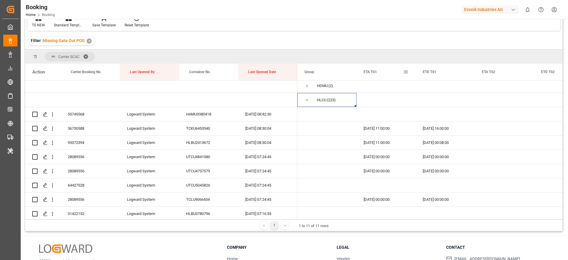
click at [405, 71] on span at bounding box center [405, 71] width 5 height 5
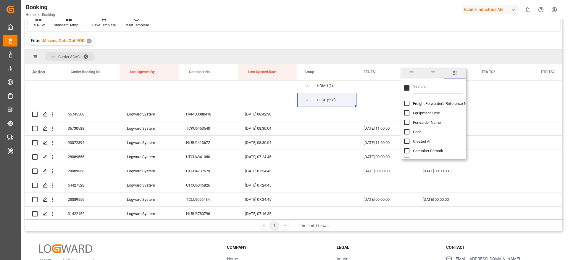
click at [431, 88] on input "Filter Columns Input" at bounding box center [437, 88] width 49 height 12
type input "et"
click at [404, 134] on input "ETA TS1 column toggle visibility (visible)" at bounding box center [406, 134] width 5 height 5
checkbox input "false"
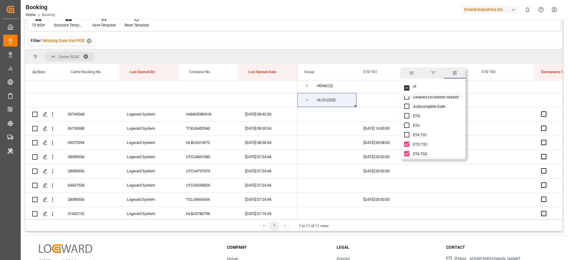
click at [407, 145] on input "ETD TS1 column toggle visibility (visible)" at bounding box center [406, 143] width 5 height 5
checkbox input "false"
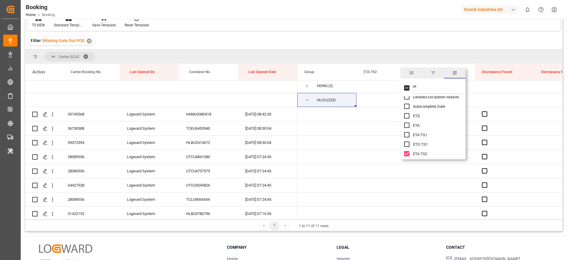
click at [406, 153] on input "ETA TS2 column toggle visibility (visible)" at bounding box center [406, 153] width 5 height 5
checkbox input "false"
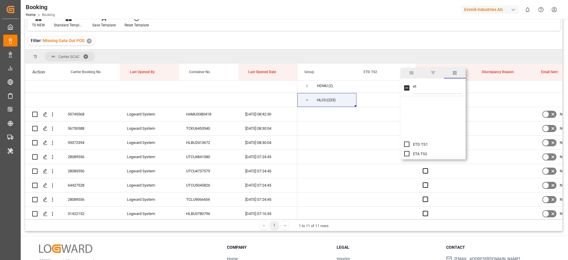
scroll to position [89, 0]
click at [407, 117] on input "ETD TS2 column toggle visibility (visible)" at bounding box center [406, 118] width 5 height 5
checkbox input "false"
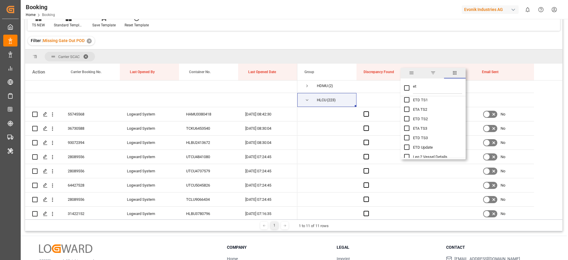
click at [424, 88] on input "et" at bounding box center [437, 88] width 49 height 12
type input "e"
checkbox input "false"
type input "update"
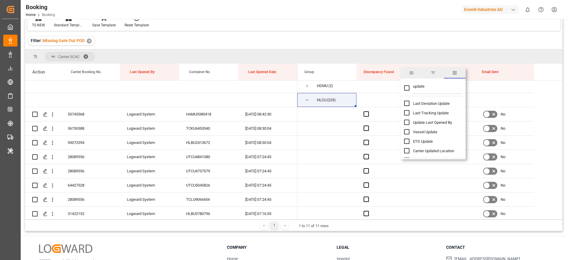
click at [426, 123] on span "Update Last Opened By" at bounding box center [432, 122] width 39 height 4
checkbox input "false"
checkbox input "true"
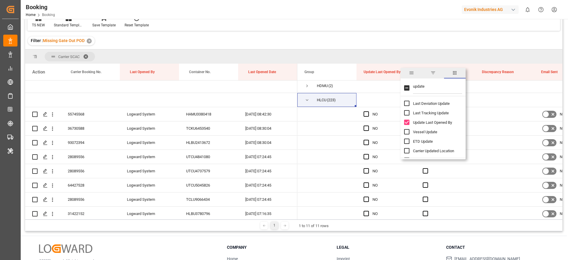
click at [417, 39] on div "Filter : Missing Gate Out POD ✕" at bounding box center [293, 41] width 537 height 17
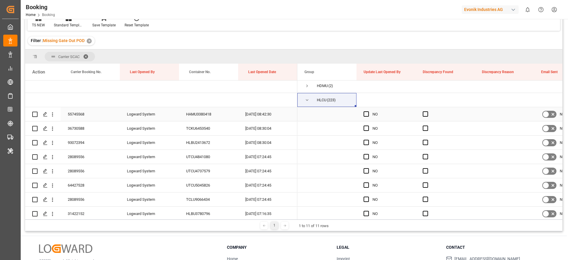
click at [89, 113] on div "55745568" at bounding box center [90, 114] width 59 height 14
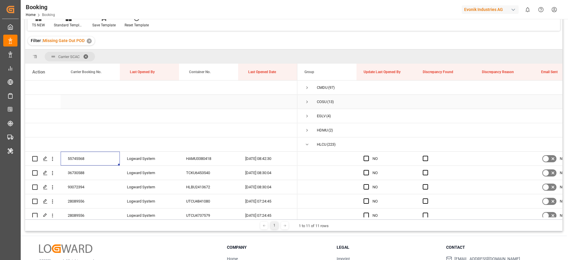
click at [88, 74] on div "Carrier Booking No." at bounding box center [89, 72] width 37 height 17
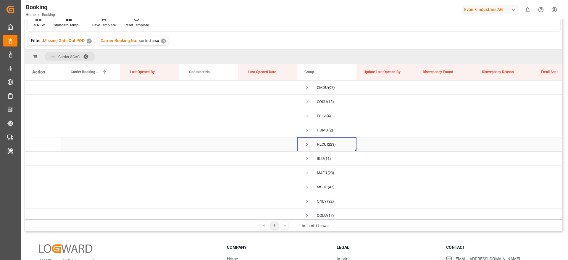
click at [308, 145] on span "Press SPACE to select this row." at bounding box center [307, 144] width 5 height 5
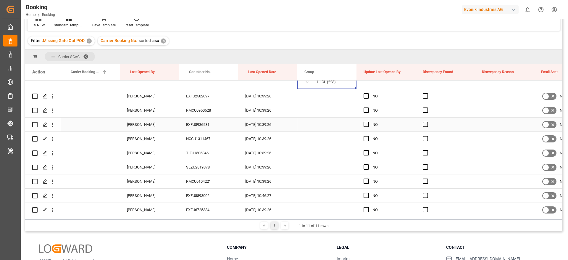
scroll to position [44, 0]
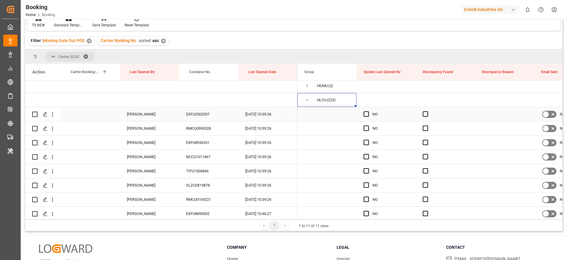
click at [200, 112] on div "EXFU2502097" at bounding box center [208, 114] width 59 height 14
click at [405, 72] on span at bounding box center [405, 71] width 5 height 5
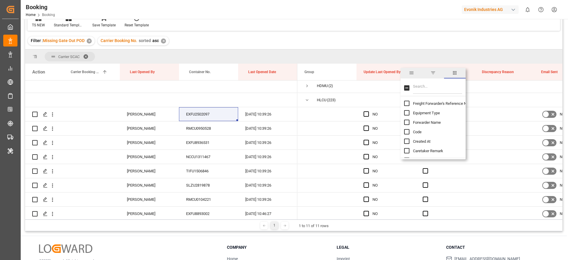
click at [421, 88] on input "Filter Columns Input" at bounding box center [437, 88] width 49 height 12
type input "gate"
click at [431, 122] on span "Gate Out Full Terminal" at bounding box center [431, 122] width 37 height 4
checkbox input "false"
checkbox input "true"
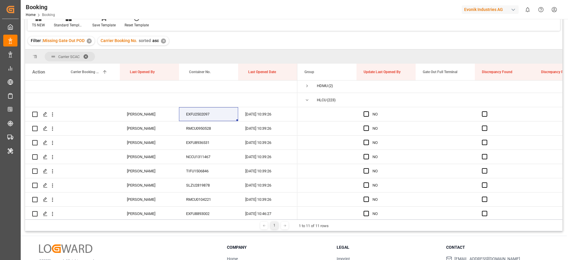
click at [419, 47] on div "Filter : Missing Gate Out POD ✕ Carrier Booking No. sorted asc ✕" at bounding box center [293, 41] width 537 height 17
click at [365, 113] on span "Press SPACE to select this row." at bounding box center [366, 113] width 5 height 5
click at [368, 111] on input "Press SPACE to select this row." at bounding box center [368, 111] width 0 height 0
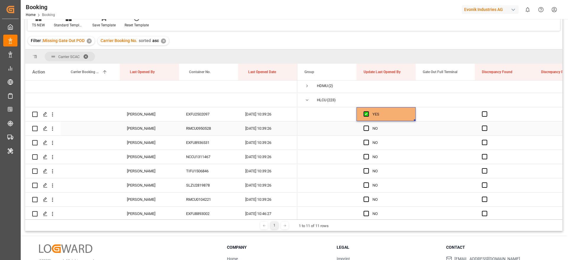
click at [202, 130] on div "RMCU0950528" at bounding box center [208, 128] width 59 height 14
click at [368, 128] on span "Press SPACE to select this row." at bounding box center [366, 127] width 5 height 5
click at [368, 125] on input "Press SPACE to select this row." at bounding box center [368, 125] width 0 height 0
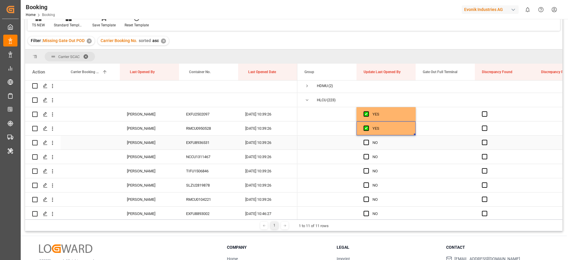
click at [225, 144] on div "EXFU8936531" at bounding box center [208, 143] width 59 height 14
click at [213, 141] on div "EXFU8936531" at bounding box center [208, 143] width 59 height 14
click at [364, 141] on span "Press SPACE to select this row." at bounding box center [366, 142] width 5 height 5
click at [368, 140] on input "Press SPACE to select this row." at bounding box center [368, 140] width 0 height 0
click at [365, 157] on span "Press SPACE to select this row." at bounding box center [366, 156] width 5 height 5
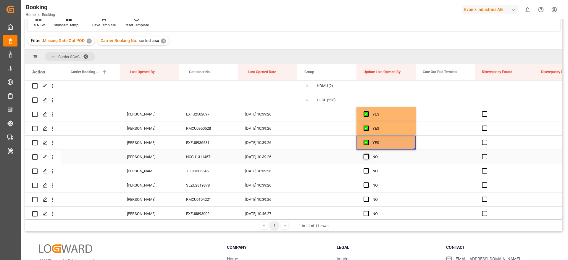
click at [368, 154] on input "Press SPACE to select this row." at bounding box center [368, 154] width 0 height 0
click at [208, 157] on div "NCCU1311467" at bounding box center [208, 157] width 59 height 14
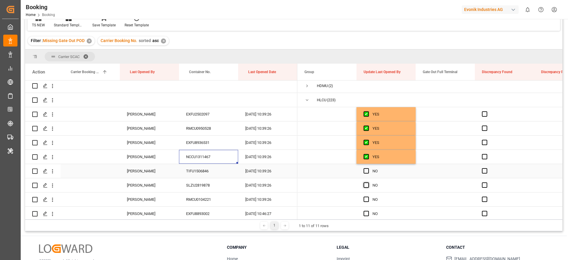
click at [368, 172] on span "Press SPACE to select this row." at bounding box center [366, 170] width 5 height 5
click at [368, 168] on input "Press SPACE to select this row." at bounding box center [368, 168] width 0 height 0
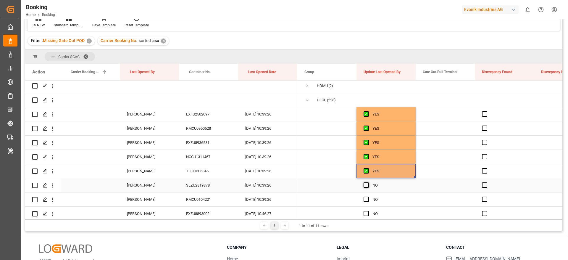
click at [365, 185] on span "Press SPACE to select this row." at bounding box center [366, 184] width 5 height 5
click at [368, 182] on input "Press SPACE to select this row." at bounding box center [368, 182] width 0 height 0
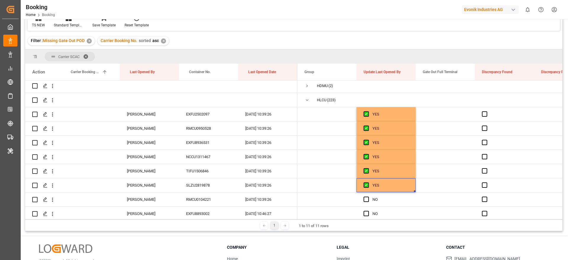
scroll to position [89, 0]
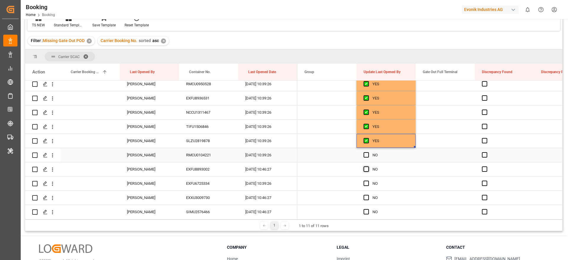
click at [365, 154] on span "Press SPACE to select this row." at bounding box center [366, 154] width 5 height 5
click at [368, 152] on input "Press SPACE to select this row." at bounding box center [368, 152] width 0 height 0
click at [367, 168] on span "Press SPACE to select this row." at bounding box center [366, 168] width 5 height 5
click at [368, 166] on input "Press SPACE to select this row." at bounding box center [368, 166] width 0 height 0
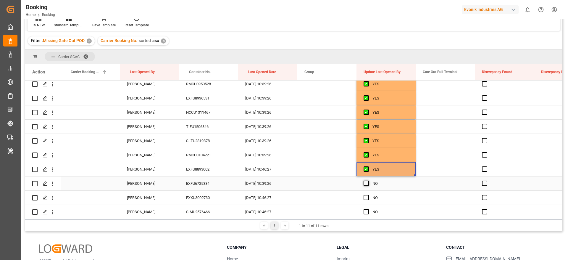
click at [367, 181] on span "Press SPACE to select this row." at bounding box center [366, 183] width 5 height 5
click at [368, 181] on input "Press SPACE to select this row." at bounding box center [368, 181] width 0 height 0
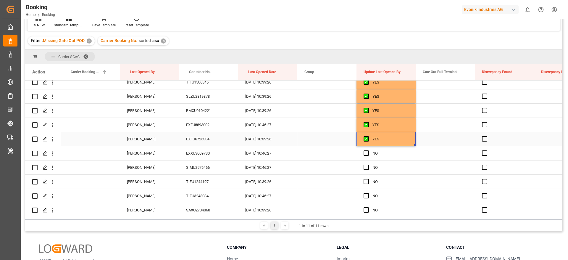
click at [205, 133] on div "EXFU6725334" at bounding box center [208, 139] width 59 height 14
click at [366, 153] on span "Press SPACE to select this row." at bounding box center [366, 152] width 5 height 5
click at [368, 150] on input "Press SPACE to select this row." at bounding box center [368, 150] width 0 height 0
click at [368, 166] on span "Press SPACE to select this row." at bounding box center [366, 167] width 5 height 5
click at [368, 165] on input "Press SPACE to select this row." at bounding box center [368, 165] width 0 height 0
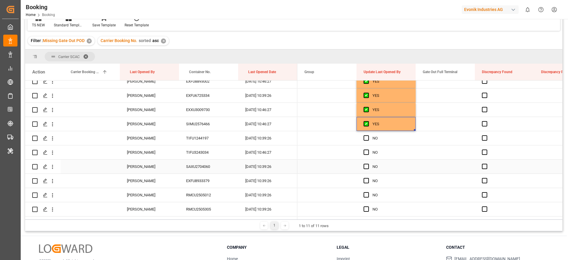
scroll to position [178, 0]
click at [365, 135] on span "Press SPACE to select this row." at bounding box center [366, 136] width 5 height 5
click at [368, 134] on input "Press SPACE to select this row." at bounding box center [368, 134] width 0 height 0
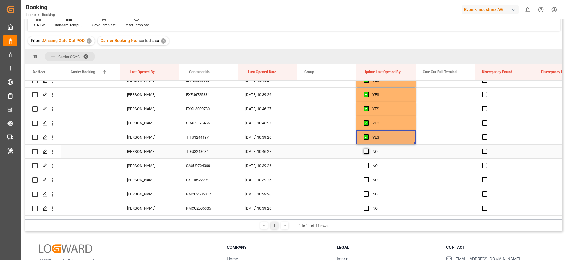
click at [365, 151] on span "Press SPACE to select this row." at bounding box center [366, 151] width 5 height 5
click at [368, 149] on input "Press SPACE to select this row." at bounding box center [368, 149] width 0 height 0
click at [217, 155] on div "TIFU3243034" at bounding box center [208, 151] width 59 height 14
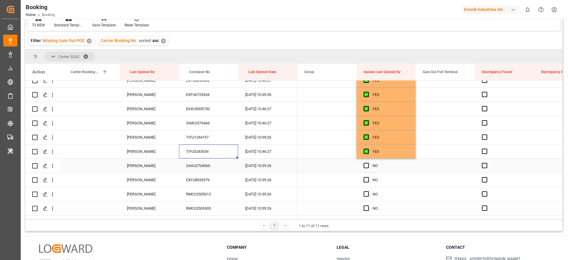
scroll to position [222, 0]
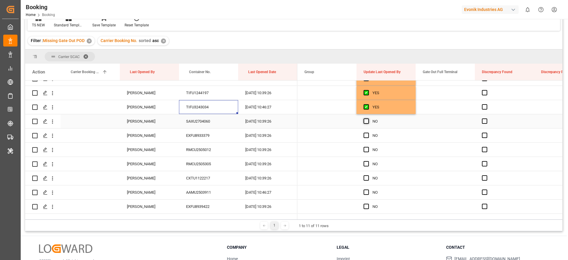
click at [368, 123] on span "Press SPACE to select this row." at bounding box center [366, 120] width 5 height 5
click at [368, 118] on input "Press SPACE to select this row." at bounding box center [368, 118] width 0 height 0
click at [366, 136] on span "Press SPACE to select this row." at bounding box center [366, 135] width 5 height 5
click at [368, 133] on input "Press SPACE to select this row." at bounding box center [368, 133] width 0 height 0
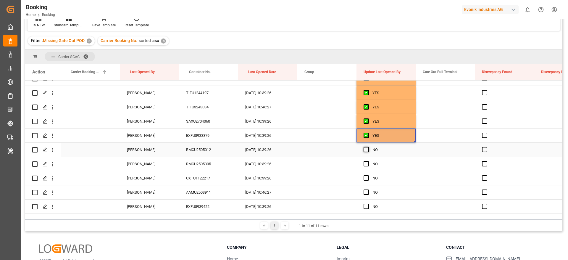
click at [367, 149] on span "Press SPACE to select this row." at bounding box center [366, 149] width 5 height 5
click at [368, 147] on input "Press SPACE to select this row." at bounding box center [368, 147] width 0 height 0
click at [365, 162] on span "Press SPACE to select this row." at bounding box center [366, 163] width 5 height 5
click at [368, 161] on input "Press SPACE to select this row." at bounding box center [368, 161] width 0 height 0
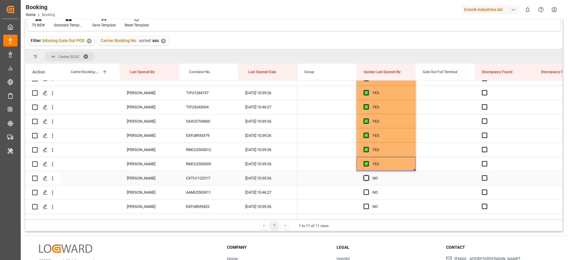
click at [367, 178] on span "Press SPACE to select this row." at bounding box center [366, 177] width 5 height 5
click at [368, 175] on input "Press SPACE to select this row." at bounding box center [368, 175] width 0 height 0
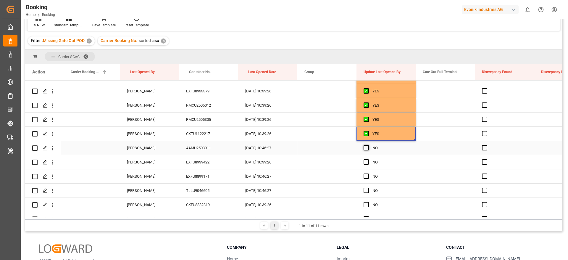
click at [365, 147] on span "Press SPACE to select this row." at bounding box center [366, 147] width 5 height 5
click at [368, 145] on input "Press SPACE to select this row." at bounding box center [368, 145] width 0 height 0
click at [365, 163] on span "Press SPACE to select this row." at bounding box center [366, 161] width 5 height 5
click at [368, 159] on input "Press SPACE to select this row." at bounding box center [368, 159] width 0 height 0
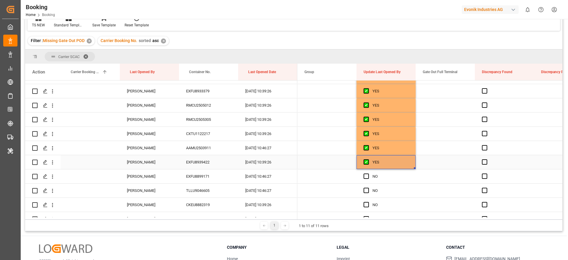
click at [195, 161] on div "EXFU8939422" at bounding box center [208, 162] width 59 height 14
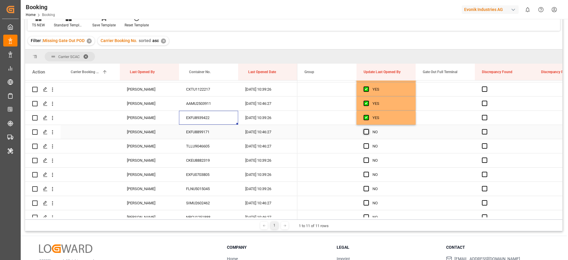
click at [365, 131] on span "Press SPACE to select this row." at bounding box center [366, 131] width 5 height 5
click at [368, 129] on input "Press SPACE to select this row." at bounding box center [368, 129] width 0 height 0
click at [364, 148] on span "Press SPACE to select this row." at bounding box center [366, 145] width 5 height 5
click at [368, 143] on input "Press SPACE to select this row." at bounding box center [368, 143] width 0 height 0
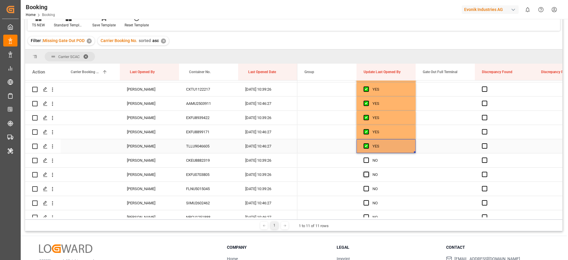
click at [365, 160] on span "Press SPACE to select this row." at bounding box center [366, 159] width 5 height 5
click at [368, 157] on input "Press SPACE to select this row." at bounding box center [368, 157] width 0 height 0
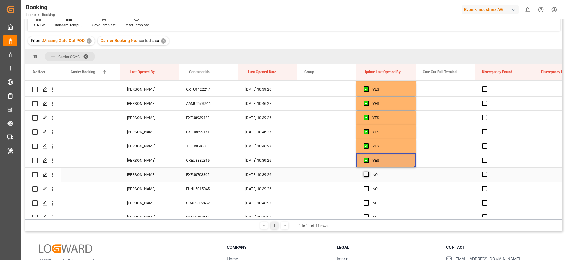
click at [365, 177] on span "Press SPACE to select this row." at bounding box center [366, 174] width 5 height 5
click at [368, 172] on input "Press SPACE to select this row." at bounding box center [368, 172] width 0 height 0
click at [367, 188] on span "Press SPACE to select this row." at bounding box center [366, 188] width 5 height 5
click at [368, 186] on input "Press SPACE to select this row." at bounding box center [368, 186] width 0 height 0
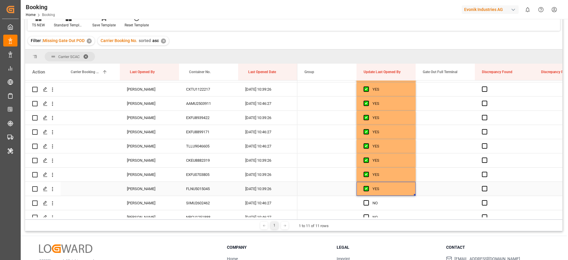
scroll to position [355, 0]
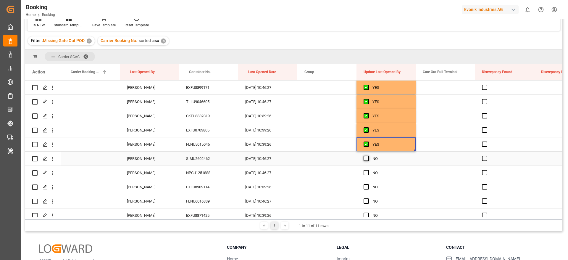
click at [365, 158] on span "Press SPACE to select this row." at bounding box center [366, 158] width 5 height 5
click at [368, 156] on input "Press SPACE to select this row." at bounding box center [368, 156] width 0 height 0
click at [365, 173] on span "Press SPACE to select this row." at bounding box center [366, 172] width 5 height 5
click at [368, 170] on input "Press SPACE to select this row." at bounding box center [368, 170] width 0 height 0
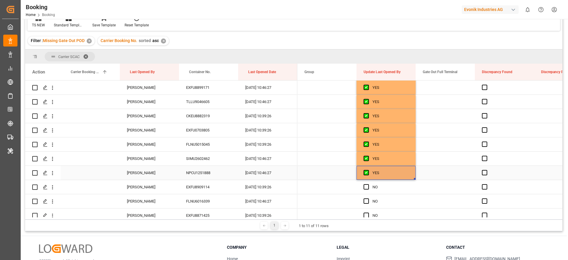
click at [218, 174] on div "NPCU1251888" at bounding box center [208, 173] width 59 height 14
click at [52, 175] on icon "open menu" at bounding box center [52, 173] width 1 height 4
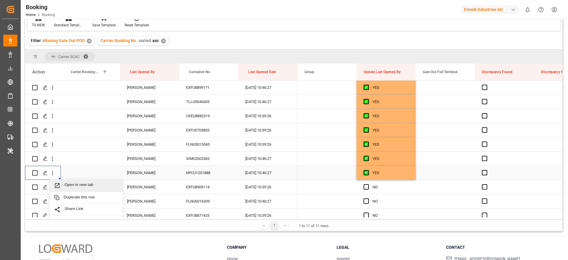
click at [94, 183] on span "Open in new tab" at bounding box center [92, 185] width 54 height 6
click at [202, 159] on div "SIMU2602462" at bounding box center [208, 159] width 59 height 14
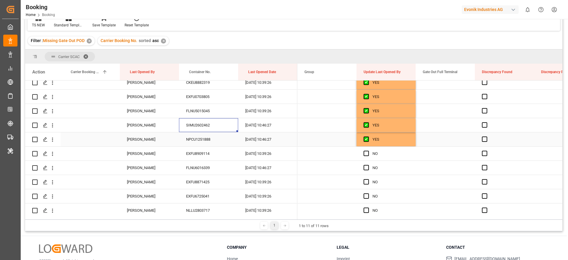
scroll to position [400, 0]
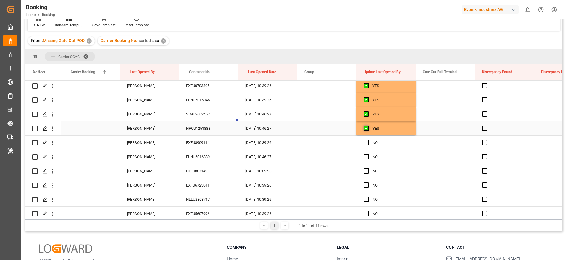
click at [366, 127] on span "Press SPACE to select this row." at bounding box center [366, 127] width 5 height 5
click at [368, 125] on input "Press SPACE to select this row." at bounding box center [368, 125] width 0 height 0
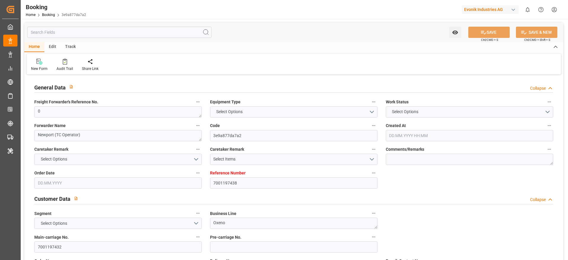
type textarea "0"
type textarea "Newport (TC Operator)"
type input "3e9a877da7a2"
type input "7001197438"
type textarea "Oxeno"
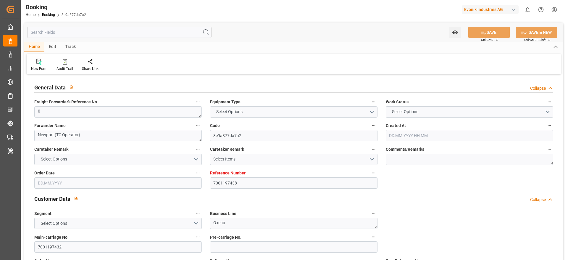
type input "7001197432"
type textarea "marco.wueller@evonik.com"
type textarea "CIF"
type textarea "NINGBO"
type textarea "9"
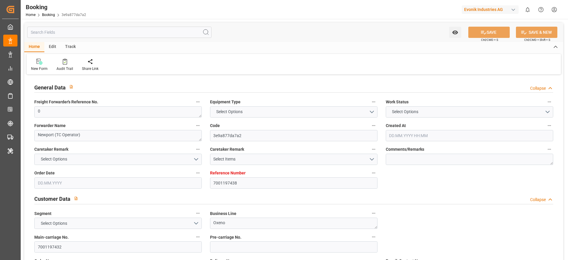
type textarea "Marl"
type textarea "NPCU1251888"
type input "GENOVA EXPRESS"
type input "HLCU"
type input "Rotterdam"
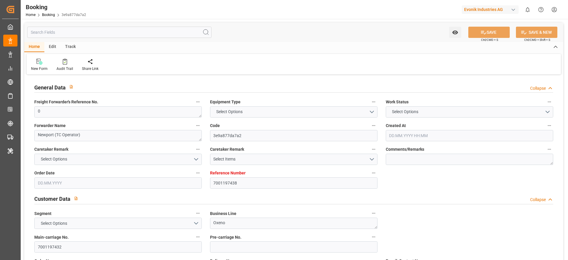
type input "Ningbo Pt"
type textarea "vesselName etd eta"
type textarea "INPUT_Evonik_Seeburger_IFTMIN_1002933678_20250708172824451.edi"
type textarea "NWC/UK North West Continent / UK_CNNBG_HLCU_Oxeno"
type textarea "INPUT_Evonik_Seeburger_IFTMIN_1002868484_20250617120631389.edi,INPUT_Evonik_See…"
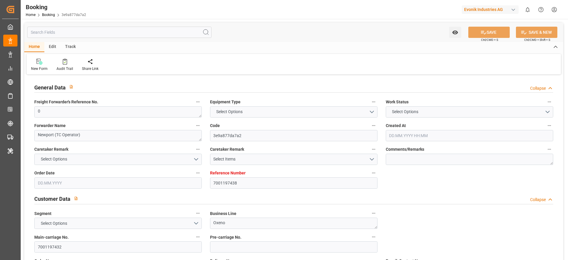
type textarea "1002933678"
type textarea "[PERSON_NAME]"
type textarea "Pod-businessLine-"
type textarea "IFTMIN"
type textarea "a011t00000LcJC5AAN"
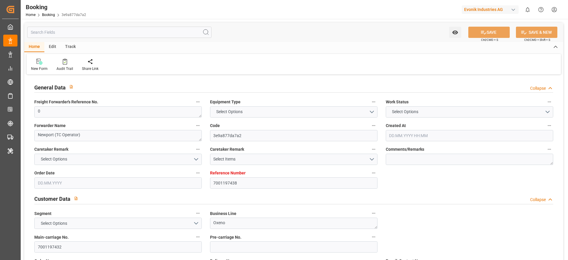
type textarea "No"
type input "7001197438"
type input "9943906"
type input "Hapag Lloyd"
type input "Hapag Lloyd Aktiengesellschaft"
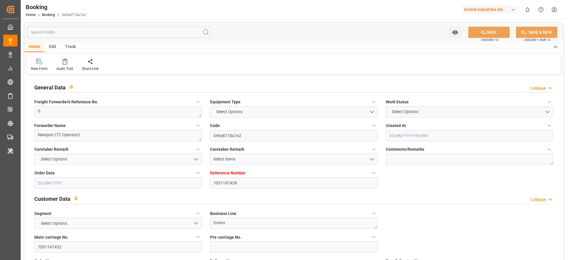
type input "NLRTM"
type input "CNNBG"
type input "44"
type input "0"
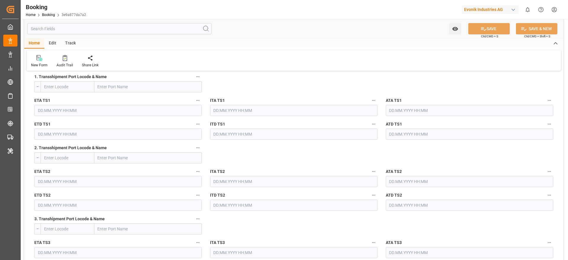
type input "17.06.2025 10:08"
type input "17.06.2025"
type input "21.08.2025"
type input "11.07.2025"
type input "11.07.2025 00:00"
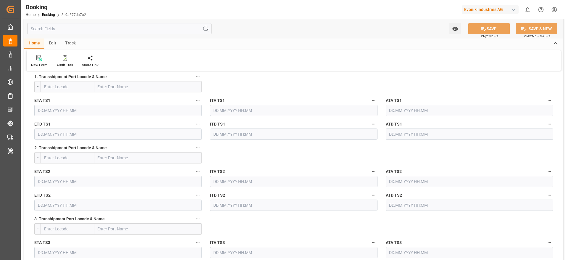
type input "11.07.2025 00:00"
type input "07.07.2025 00:00"
type input "23.08.2025 00:00"
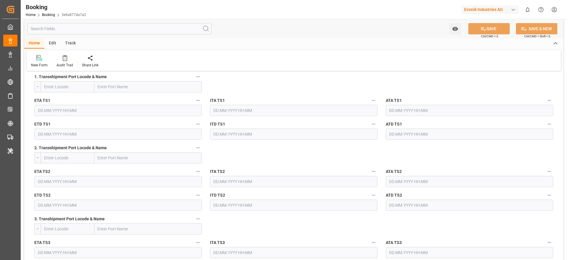
type input "24.08.2025 00:00"
type input "08.07.2025"
type input "04.09.2025 10:46"
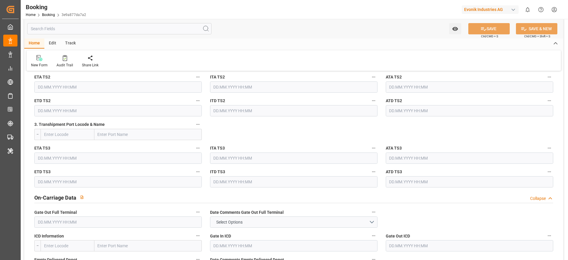
scroll to position [843, 0]
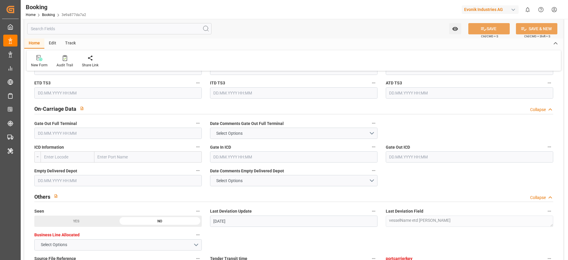
click at [77, 135] on input "text" at bounding box center [118, 133] width 168 height 11
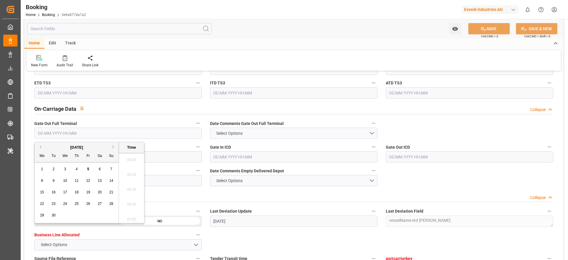
scroll to position [816, 0]
click at [86, 169] on div "5" at bounding box center [88, 169] width 7 height 7
type input "05.09.2025 00:00"
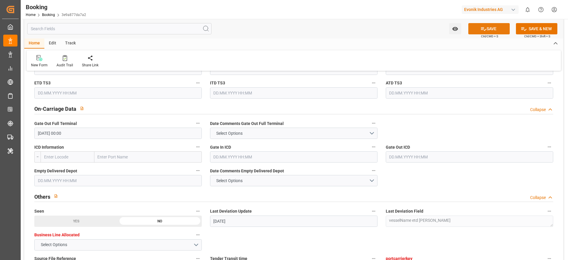
click at [501, 28] on button "SAVE" at bounding box center [488, 28] width 41 height 11
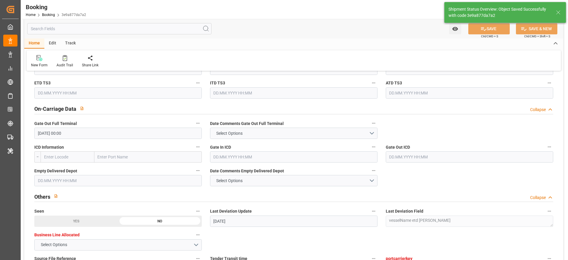
type textarea "[PERSON_NAME]"
type input "05.09.2025 08:49"
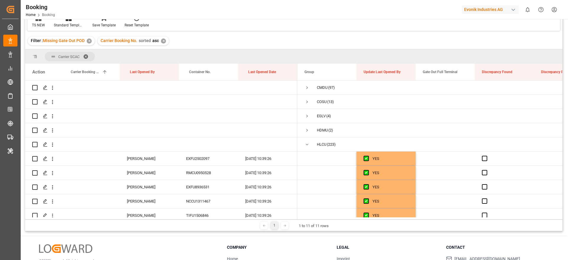
scroll to position [400, 0]
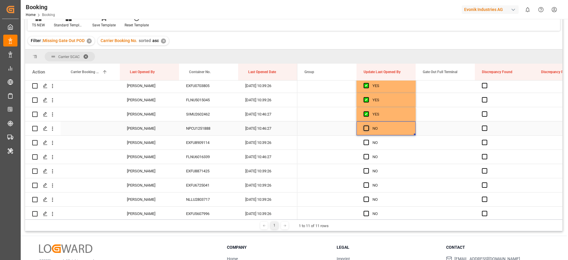
click at [367, 130] on span "Press SPACE to select this row." at bounding box center [366, 127] width 5 height 5
click at [368, 125] on input "Press SPACE to select this row." at bounding box center [368, 125] width 0 height 0
click at [219, 140] on div "EXFU8909114" at bounding box center [208, 143] width 59 height 14
click at [368, 142] on span "Press SPACE to select this row." at bounding box center [366, 142] width 5 height 5
click at [368, 140] on input "Press SPACE to select this row." at bounding box center [368, 140] width 0 height 0
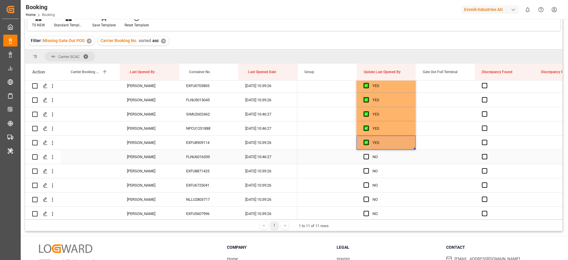
click at [220, 162] on div "FLNU6016339" at bounding box center [208, 157] width 59 height 14
click at [363, 157] on div "NO" at bounding box center [386, 157] width 59 height 14
click at [365, 157] on span "Press SPACE to select this row." at bounding box center [366, 156] width 5 height 5
click at [368, 154] on input "Press SPACE to select this row." at bounding box center [368, 154] width 0 height 0
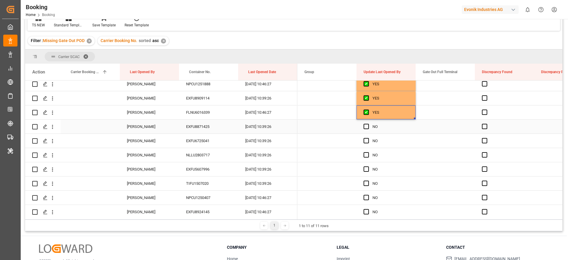
click at [195, 132] on div "EXFU8871425" at bounding box center [208, 127] width 59 height 14
click at [368, 127] on span "Press SPACE to select this row." at bounding box center [366, 126] width 5 height 5
click at [368, 124] on input "Press SPACE to select this row." at bounding box center [368, 124] width 0 height 0
click at [366, 138] on span "Press SPACE to select this row." at bounding box center [366, 140] width 5 height 5
click at [368, 138] on input "Press SPACE to select this row." at bounding box center [368, 138] width 0 height 0
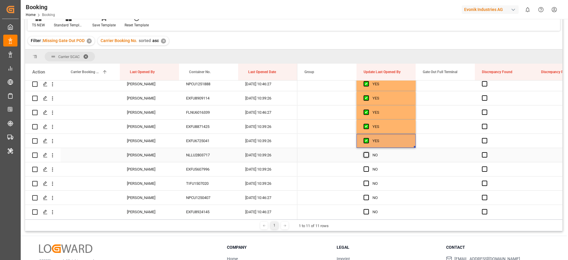
click at [366, 154] on span "Press SPACE to select this row." at bounding box center [366, 154] width 5 height 5
click at [368, 152] on input "Press SPACE to select this row." at bounding box center [368, 152] width 0 height 0
click at [367, 167] on span "Press SPACE to select this row." at bounding box center [366, 168] width 5 height 5
click at [368, 166] on input "Press SPACE to select this row." at bounding box center [368, 166] width 0 height 0
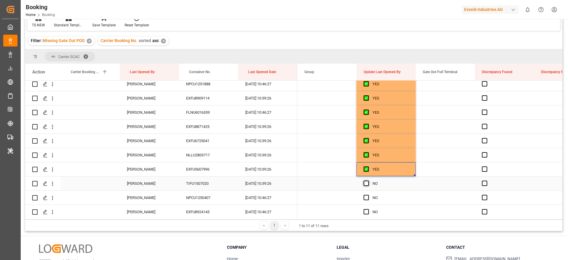
click at [367, 184] on span "Press SPACE to select this row." at bounding box center [366, 183] width 5 height 5
click at [368, 181] on input "Press SPACE to select this row." at bounding box center [368, 181] width 0 height 0
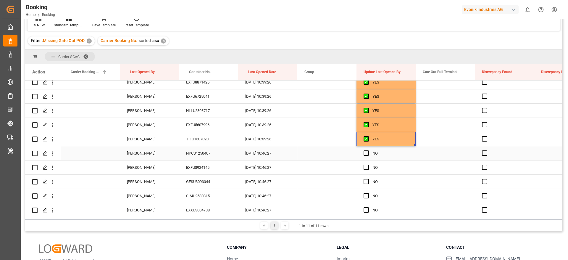
click at [213, 152] on div "NPCU1250407" at bounding box center [208, 153] width 59 height 14
click at [365, 154] on span "Press SPACE to select this row." at bounding box center [366, 152] width 5 height 5
click at [368, 150] on input "Press SPACE to select this row." at bounding box center [368, 150] width 0 height 0
click at [367, 170] on span "Press SPACE to select this row." at bounding box center [366, 167] width 5 height 5
click at [368, 165] on input "Press SPACE to select this row." at bounding box center [368, 165] width 0 height 0
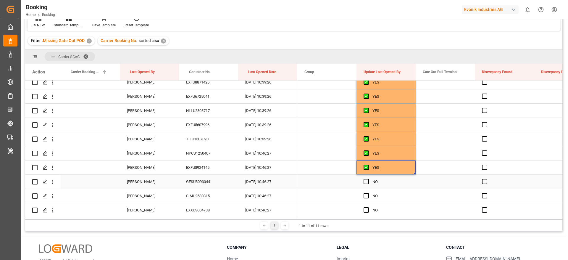
scroll to position [533, 0]
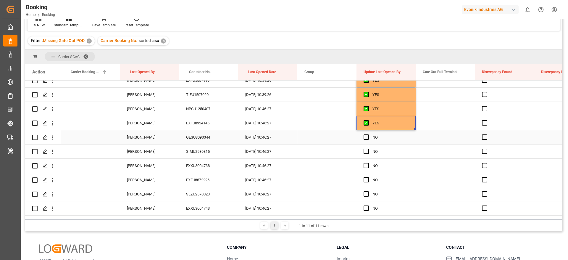
click at [365, 140] on div "Press SPACE to select this row." at bounding box center [368, 138] width 9 height 14
click at [367, 138] on span "Press SPACE to select this row." at bounding box center [366, 136] width 5 height 5
click at [368, 134] on input "Press SPACE to select this row." at bounding box center [368, 134] width 0 height 0
click at [366, 152] on span "Press SPACE to select this row." at bounding box center [366, 151] width 5 height 5
click at [368, 149] on input "Press SPACE to select this row." at bounding box center [368, 149] width 0 height 0
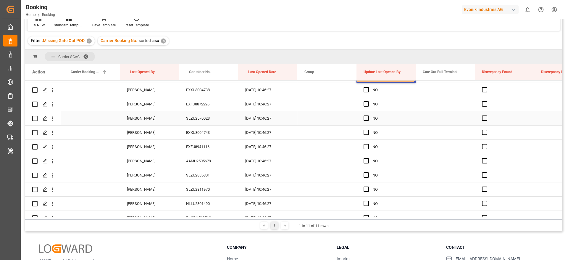
scroll to position [577, 0]
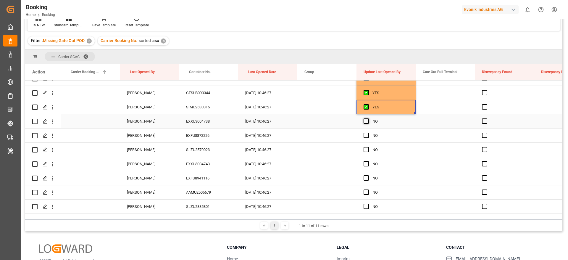
click at [367, 121] on span "Press SPACE to select this row." at bounding box center [366, 120] width 5 height 5
click at [368, 118] on input "Press SPACE to select this row." at bounding box center [368, 118] width 0 height 0
click at [365, 136] on span "Press SPACE to select this row." at bounding box center [366, 135] width 5 height 5
click at [368, 133] on input "Press SPACE to select this row." at bounding box center [368, 133] width 0 height 0
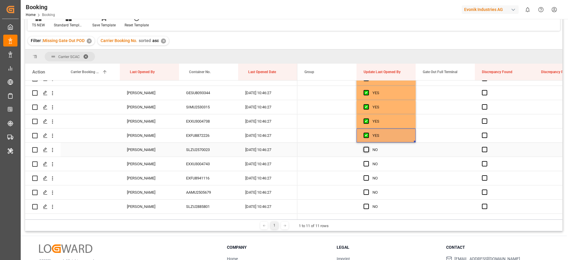
click at [367, 148] on span "Press SPACE to select this row." at bounding box center [366, 149] width 5 height 5
click at [368, 147] on input "Press SPACE to select this row." at bounding box center [368, 147] width 0 height 0
click at [367, 165] on span "Press SPACE to select this row." at bounding box center [366, 163] width 5 height 5
click at [368, 161] on input "Press SPACE to select this row." at bounding box center [368, 161] width 0 height 0
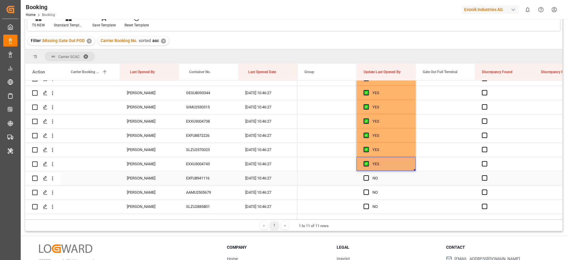
click at [366, 181] on div "Press SPACE to select this row." at bounding box center [368, 178] width 9 height 14
click at [365, 194] on span "Press SPACE to select this row." at bounding box center [366, 191] width 5 height 5
click at [368, 189] on input "Press SPACE to select this row." at bounding box center [368, 189] width 0 height 0
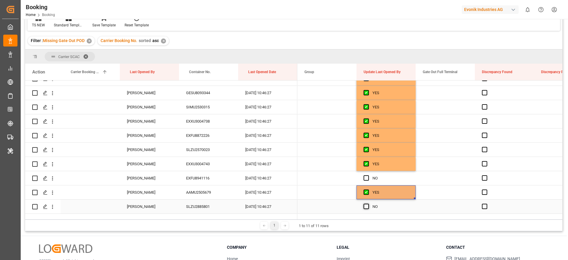
click at [367, 206] on span "Press SPACE to select this row." at bounding box center [366, 206] width 5 height 5
click at [368, 204] on input "Press SPACE to select this row." at bounding box center [368, 204] width 0 height 0
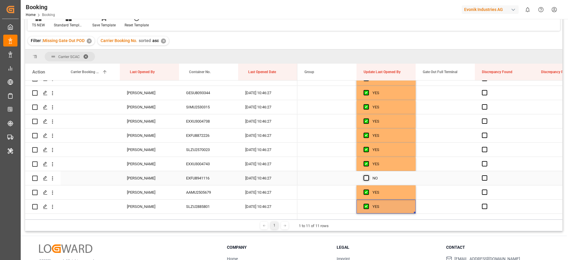
click at [365, 178] on span "Press SPACE to select this row." at bounding box center [366, 177] width 5 height 5
click at [368, 175] on input "Press SPACE to select this row." at bounding box center [368, 175] width 0 height 0
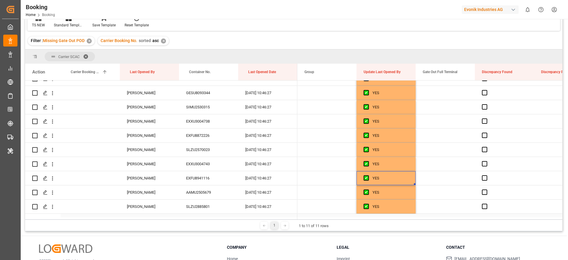
scroll to position [621, 0]
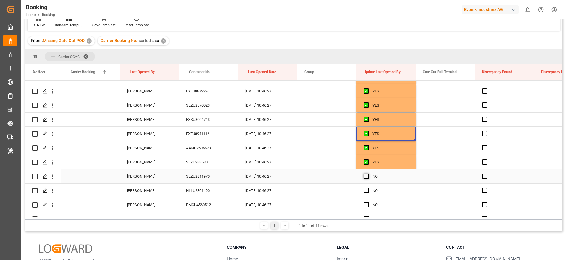
click at [367, 175] on span "Press SPACE to select this row." at bounding box center [366, 175] width 5 height 5
click at [368, 173] on input "Press SPACE to select this row." at bounding box center [368, 173] width 0 height 0
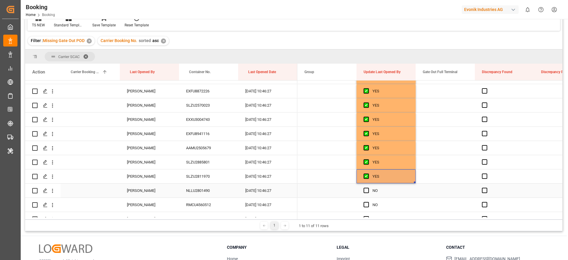
click at [366, 191] on span "Press SPACE to select this row." at bounding box center [366, 190] width 5 height 5
click at [368, 188] on input "Press SPACE to select this row." at bounding box center [368, 188] width 0 height 0
click at [366, 206] on span "Press SPACE to select this row." at bounding box center [366, 204] width 5 height 5
click at [368, 202] on input "Press SPACE to select this row." at bounding box center [368, 202] width 0 height 0
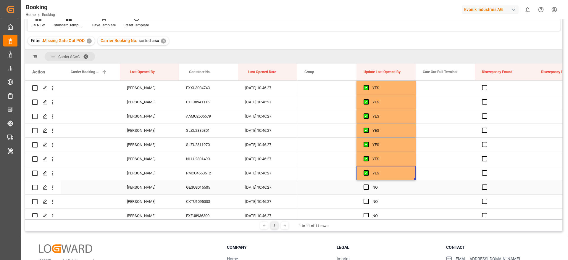
scroll to position [666, 0]
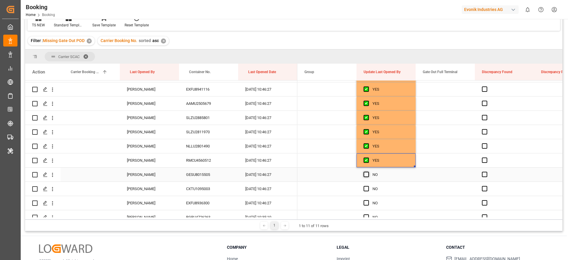
click at [368, 173] on span "Press SPACE to select this row." at bounding box center [366, 174] width 5 height 5
click at [368, 172] on input "Press SPACE to select this row." at bounding box center [368, 172] width 0 height 0
click at [368, 187] on span "Press SPACE to select this row." at bounding box center [366, 188] width 5 height 5
click at [368, 186] on input "Press SPACE to select this row." at bounding box center [368, 186] width 0 height 0
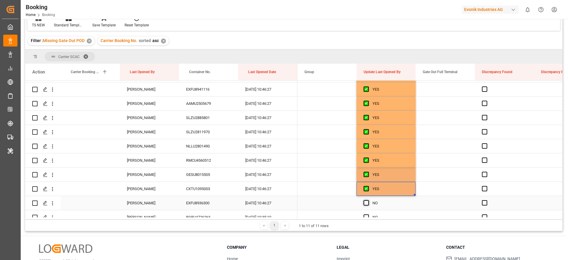
click at [367, 202] on span "Press SPACE to select this row." at bounding box center [366, 202] width 5 height 5
click at [368, 200] on input "Press SPACE to select this row." at bounding box center [368, 200] width 0 height 0
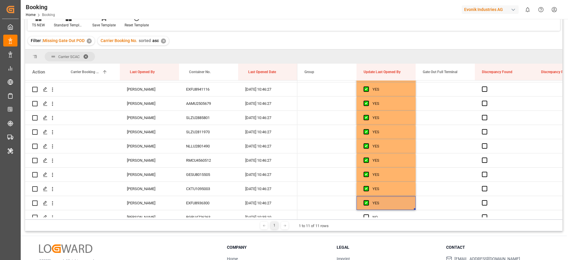
scroll to position [710, 0]
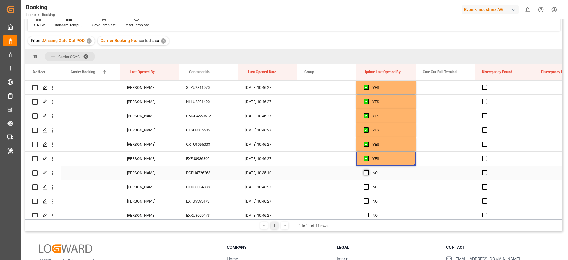
click at [367, 172] on span "Press SPACE to select this row." at bounding box center [366, 172] width 5 height 5
click at [368, 170] on input "Press SPACE to select this row." at bounding box center [368, 170] width 0 height 0
click at [218, 168] on div "BGBU4726263" at bounding box center [208, 173] width 59 height 14
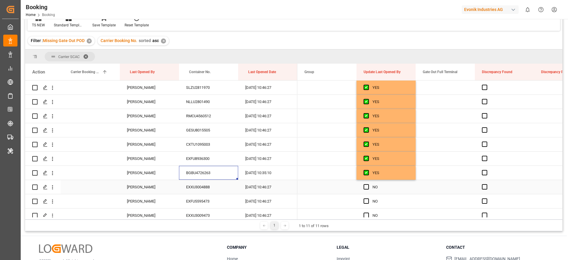
scroll to position [755, 0]
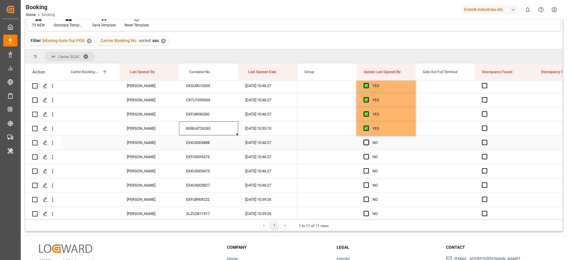
click at [369, 143] on div "Press SPACE to select this row." at bounding box center [368, 143] width 9 height 14
click at [368, 142] on span "Press SPACE to select this row." at bounding box center [366, 142] width 5 height 5
click at [368, 140] on input "Press SPACE to select this row." at bounding box center [368, 140] width 0 height 0
click at [364, 157] on span "Press SPACE to select this row." at bounding box center [366, 156] width 5 height 5
click at [368, 154] on input "Press SPACE to select this row." at bounding box center [368, 154] width 0 height 0
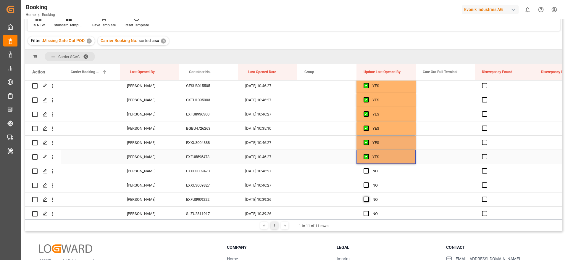
click at [368, 171] on span "Press SPACE to select this row." at bounding box center [366, 170] width 5 height 5
click at [368, 168] on input "Press SPACE to select this row." at bounding box center [368, 168] width 0 height 0
click at [367, 184] on span "Press SPACE to select this row." at bounding box center [366, 184] width 5 height 5
click at [368, 182] on input "Press SPACE to select this row." at bounding box center [368, 182] width 0 height 0
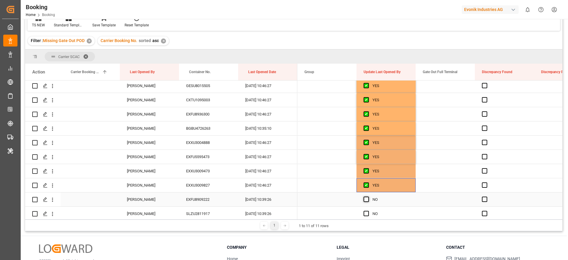
click at [365, 199] on span "Press SPACE to select this row." at bounding box center [366, 199] width 5 height 5
click at [368, 197] on input "Press SPACE to select this row." at bounding box center [368, 197] width 0 height 0
click at [366, 213] on span "Press SPACE to select this row." at bounding box center [366, 213] width 5 height 5
click at [368, 211] on input "Press SPACE to select this row." at bounding box center [368, 211] width 0 height 0
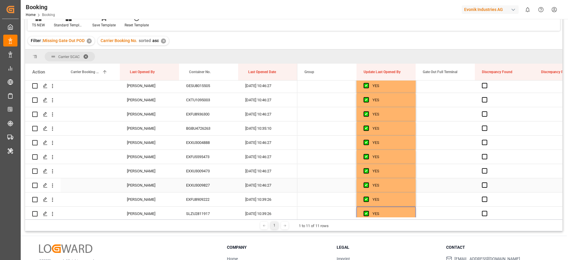
scroll to position [799, 0]
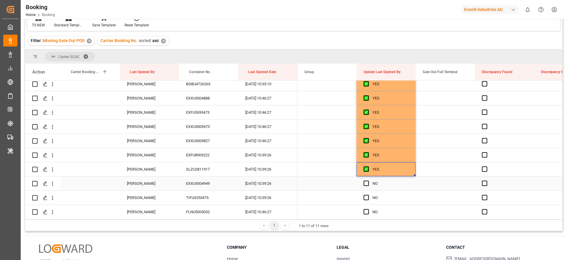
click at [370, 182] on div "Press SPACE to select this row." at bounding box center [368, 184] width 9 height 14
click at [368, 182] on span "Press SPACE to select this row." at bounding box center [366, 183] width 5 height 5
click at [368, 181] on input "Press SPACE to select this row." at bounding box center [368, 181] width 0 height 0
click at [366, 197] on span "Press SPACE to select this row." at bounding box center [366, 197] width 5 height 5
click at [368, 195] on input "Press SPACE to select this row." at bounding box center [368, 195] width 0 height 0
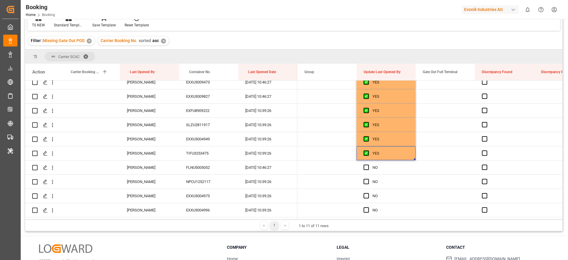
scroll to position [0, 0]
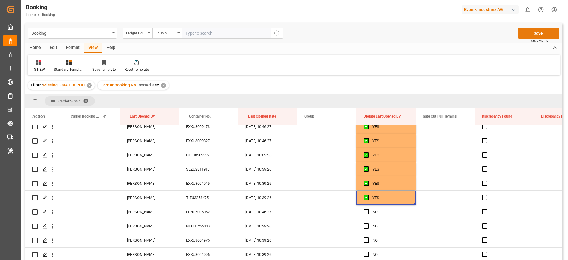
click at [526, 32] on button "Save" at bounding box center [538, 33] width 41 height 11
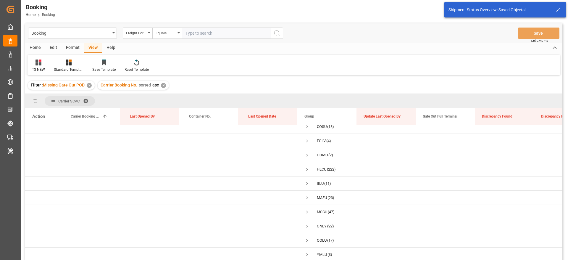
scroll to position [22, 0]
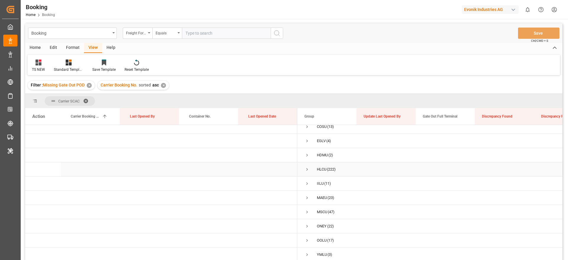
click at [307, 169] on span "Press SPACE to select this row." at bounding box center [307, 169] width 5 height 5
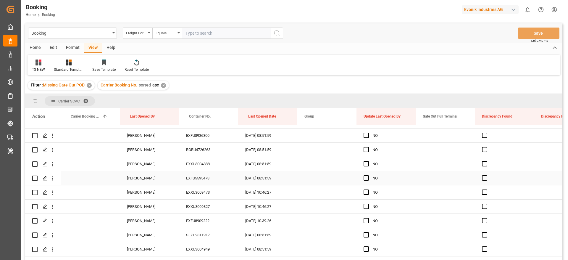
scroll to position [776, 0]
click at [366, 179] on span "Press SPACE to select this row." at bounding box center [366, 179] width 5 height 5
click at [368, 177] on input "Press SPACE to select this row." at bounding box center [368, 177] width 0 height 0
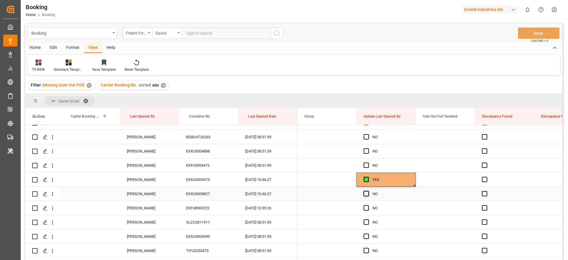
click at [367, 193] on span "Press SPACE to select this row." at bounding box center [366, 193] width 5 height 5
click at [368, 191] on input "Press SPACE to select this row." at bounding box center [368, 191] width 0 height 0
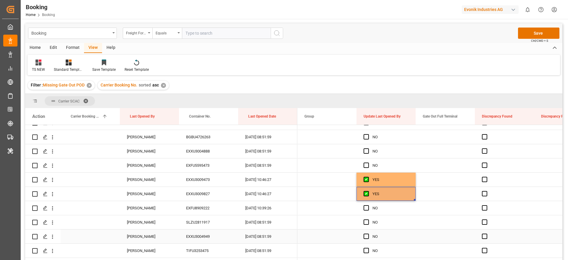
scroll to position [821, 0]
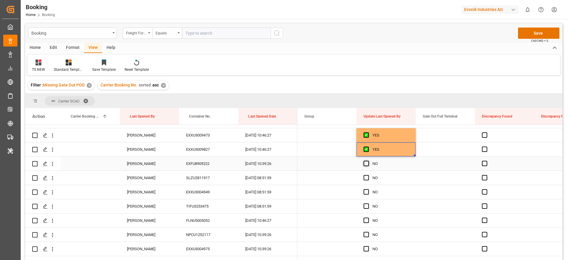
click at [365, 161] on span "Press SPACE to select this row." at bounding box center [366, 163] width 5 height 5
click at [368, 161] on input "Press SPACE to select this row." at bounding box center [368, 161] width 0 height 0
click at [368, 176] on span "Press SPACE to select this row." at bounding box center [366, 177] width 5 height 5
click at [368, 175] on input "Press SPACE to select this row." at bounding box center [368, 175] width 0 height 0
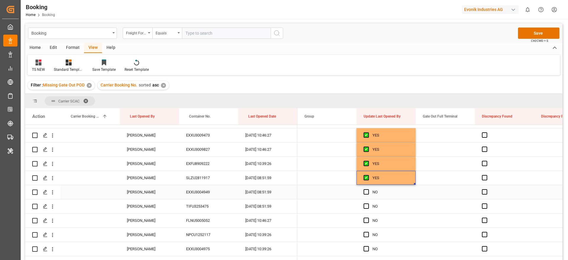
scroll to position [865, 0]
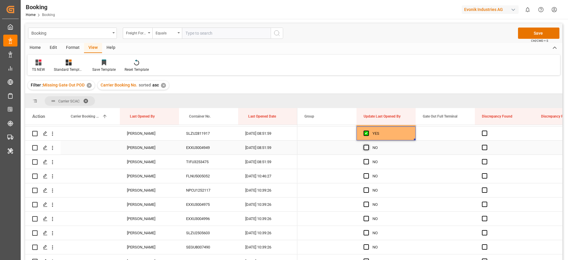
click at [367, 146] on span "Press SPACE to select this row." at bounding box center [366, 147] width 5 height 5
click at [368, 145] on input "Press SPACE to select this row." at bounding box center [368, 145] width 0 height 0
click at [368, 165] on div "Press SPACE to select this row." at bounding box center [368, 162] width 9 height 14
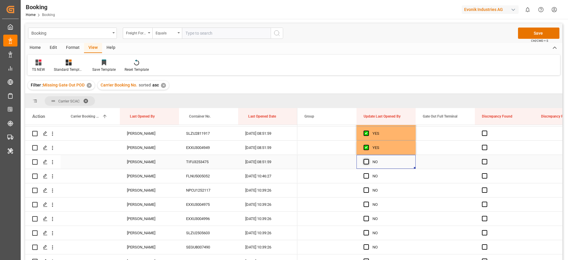
click at [368, 162] on span "Press SPACE to select this row." at bounding box center [366, 161] width 5 height 5
click at [368, 159] on input "Press SPACE to select this row." at bounding box center [368, 159] width 0 height 0
click at [369, 174] on div "Press SPACE to select this row." at bounding box center [368, 176] width 9 height 14
click at [367, 176] on span "Press SPACE to select this row." at bounding box center [366, 175] width 5 height 5
click at [368, 173] on input "Press SPACE to select this row." at bounding box center [368, 173] width 0 height 0
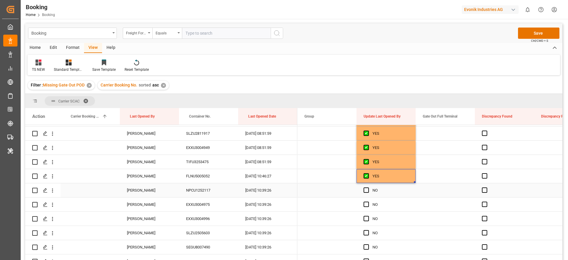
click at [361, 188] on div "NO" at bounding box center [386, 190] width 59 height 14
click at [368, 191] on span "Press SPACE to select this row." at bounding box center [366, 189] width 5 height 5
click at [368, 187] on input "Press SPACE to select this row." at bounding box center [368, 187] width 0 height 0
click at [368, 205] on span "Press SPACE to select this row." at bounding box center [366, 204] width 5 height 5
click at [368, 202] on input "Press SPACE to select this row." at bounding box center [368, 202] width 0 height 0
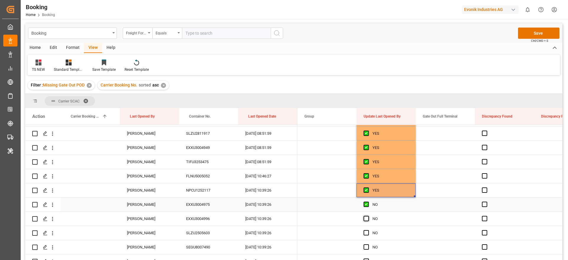
click at [366, 220] on span "Press SPACE to select this row." at bounding box center [366, 218] width 5 height 5
click at [368, 216] on input "Press SPACE to select this row." at bounding box center [368, 216] width 0 height 0
click at [367, 234] on span "Press SPACE to select this row." at bounding box center [366, 232] width 5 height 5
click at [368, 230] on input "Press SPACE to select this row." at bounding box center [368, 230] width 0 height 0
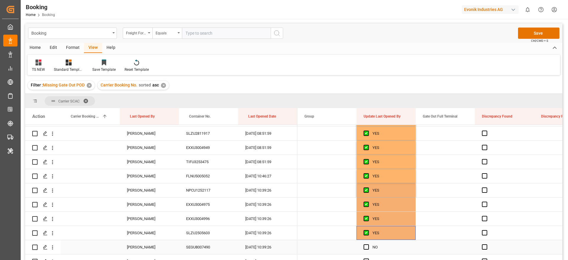
click at [367, 248] on span "Press SPACE to select this row." at bounding box center [366, 246] width 5 height 5
click at [368, 244] on input "Press SPACE to select this row." at bounding box center [368, 244] width 0 height 0
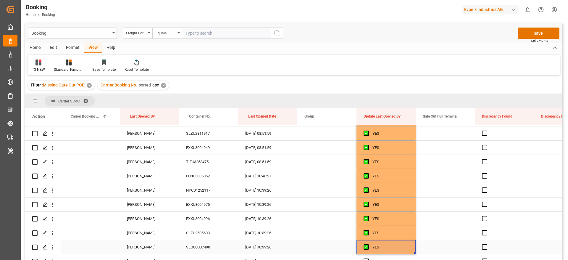
scroll to position [909, 0]
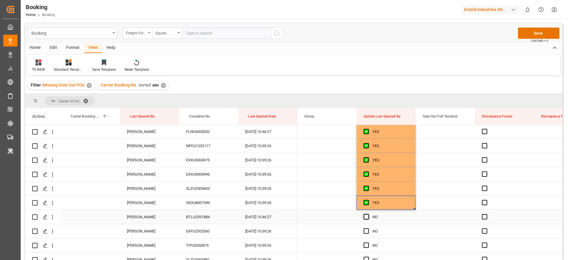
click at [365, 218] on span "Press SPACE to select this row." at bounding box center [366, 216] width 5 height 5
click at [368, 214] on input "Press SPACE to select this row." at bounding box center [368, 214] width 0 height 0
click at [365, 228] on div "Press SPACE to select this row." at bounding box center [368, 231] width 9 height 14
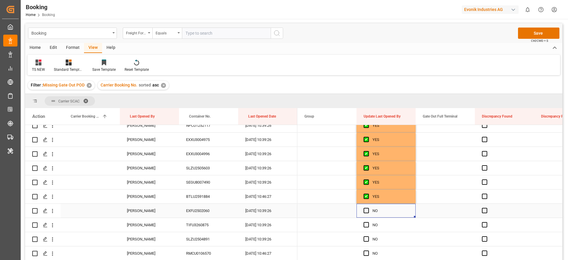
scroll to position [954, 0]
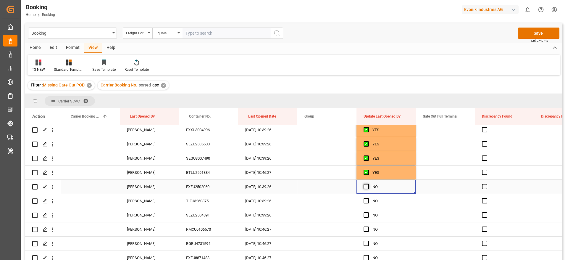
click at [364, 186] on span "Press SPACE to select this row." at bounding box center [366, 186] width 5 height 5
click at [368, 184] on input "Press SPACE to select this row." at bounding box center [368, 184] width 0 height 0
click at [366, 198] on span "Press SPACE to select this row." at bounding box center [366, 200] width 5 height 5
click at [368, 198] on input "Press SPACE to select this row." at bounding box center [368, 198] width 0 height 0
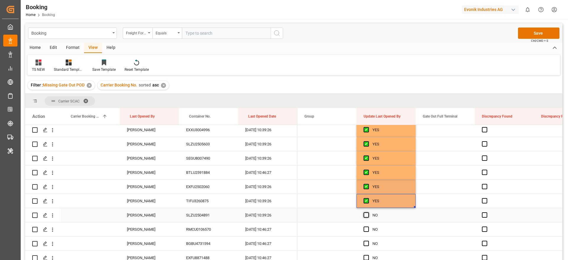
click at [368, 214] on span "Press SPACE to select this row." at bounding box center [366, 214] width 5 height 5
click at [368, 212] on input "Press SPACE to select this row." at bounding box center [368, 212] width 0 height 0
click at [367, 228] on span "Press SPACE to select this row." at bounding box center [366, 228] width 5 height 5
click at [368, 226] on input "Press SPACE to select this row." at bounding box center [368, 226] width 0 height 0
click at [366, 243] on span "Press SPACE to select this row." at bounding box center [366, 243] width 5 height 5
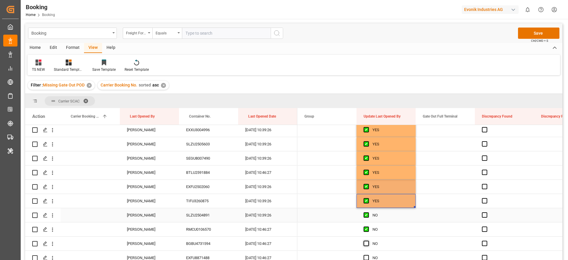
click at [368, 241] on input "Press SPACE to select this row." at bounding box center [368, 241] width 0 height 0
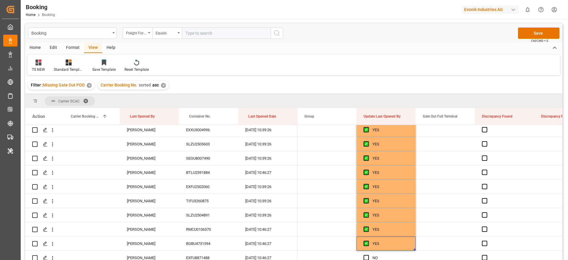
scroll to position [1043, 0]
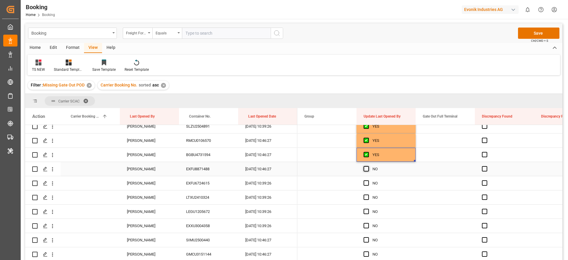
click at [365, 169] on span "Press SPACE to select this row." at bounding box center [366, 168] width 5 height 5
click at [368, 166] on input "Press SPACE to select this row." at bounding box center [368, 166] width 0 height 0
click at [366, 186] on div "Press SPACE to select this row." at bounding box center [368, 183] width 9 height 14
click at [366, 183] on span "Press SPACE to select this row." at bounding box center [366, 182] width 5 height 5
click at [368, 180] on input "Press SPACE to select this row." at bounding box center [368, 180] width 0 height 0
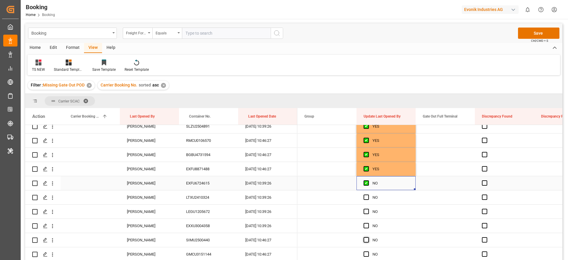
click at [367, 196] on span "Press SPACE to select this row." at bounding box center [366, 196] width 5 height 5
click at [368, 194] on input "Press SPACE to select this row." at bounding box center [368, 194] width 0 height 0
click at [367, 212] on span "Press SPACE to select this row." at bounding box center [366, 211] width 5 height 5
click at [368, 209] on input "Press SPACE to select this row." at bounding box center [368, 209] width 0 height 0
click at [367, 224] on span "Press SPACE to select this row." at bounding box center [366, 225] width 5 height 5
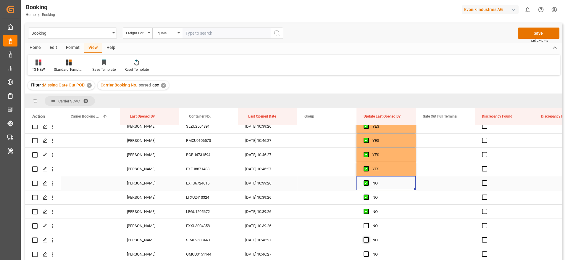
click at [368, 223] on input "Press SPACE to select this row." at bounding box center [368, 223] width 0 height 0
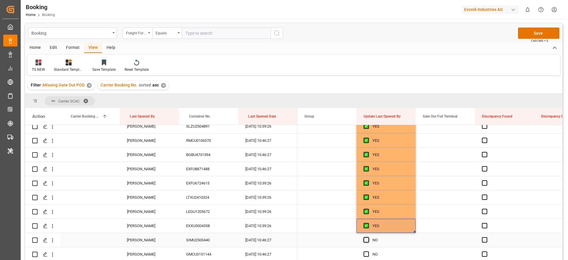
click at [368, 240] on span "Press SPACE to select this row." at bounding box center [366, 239] width 5 height 5
click at [368, 237] on input "Press SPACE to select this row." at bounding box center [368, 237] width 0 height 0
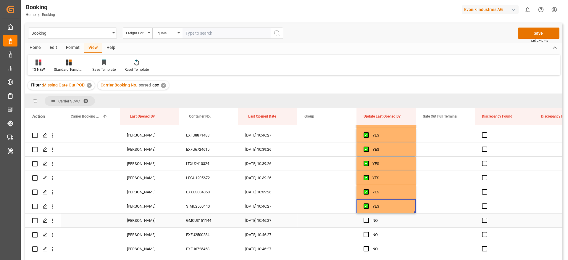
scroll to position [1087, 0]
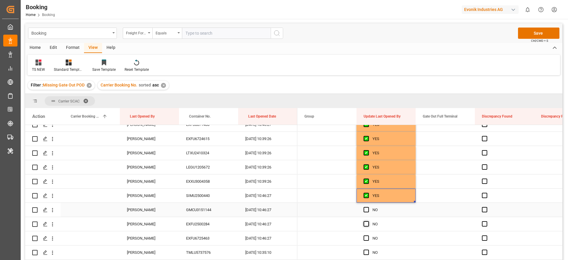
drag, startPoint x: 368, startPoint y: 210, endPoint x: 366, endPoint y: 221, distance: 11.3
click at [367, 210] on span "Press SPACE to select this row." at bounding box center [366, 209] width 5 height 5
click at [368, 207] on input "Press SPACE to select this row." at bounding box center [368, 207] width 0 height 0
click at [366, 221] on span "Press SPACE to select this row." at bounding box center [366, 223] width 5 height 5
click at [368, 221] on input "Press SPACE to select this row." at bounding box center [368, 221] width 0 height 0
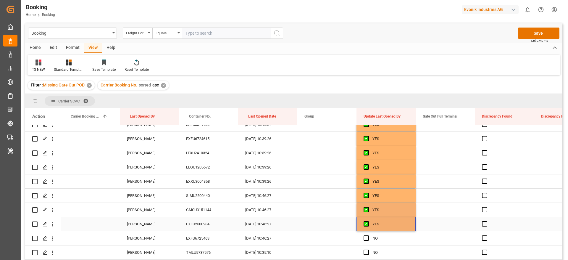
click at [367, 237] on span "Press SPACE to select this row." at bounding box center [366, 237] width 5 height 5
click at [368, 235] on input "Press SPACE to select this row." at bounding box center [368, 235] width 0 height 0
click at [367, 252] on span "Press SPACE to select this row." at bounding box center [366, 251] width 5 height 5
click at [368, 249] on input "Press SPACE to select this row." at bounding box center [368, 249] width 0 height 0
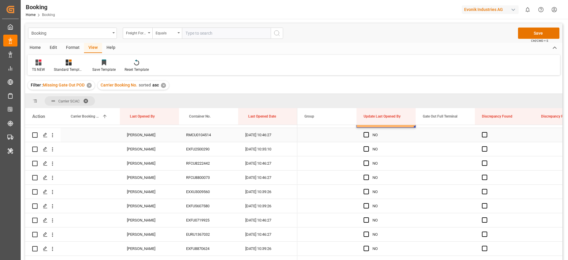
scroll to position [1220, 0]
click at [369, 136] on span "Press SPACE to select this row." at bounding box center [366, 133] width 5 height 5
click at [368, 131] on input "Press SPACE to select this row." at bounding box center [368, 131] width 0 height 0
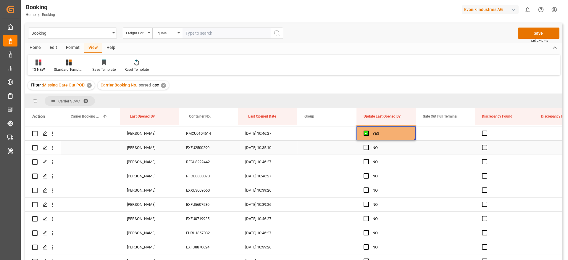
click at [365, 154] on div "Press SPACE to select this row." at bounding box center [368, 148] width 9 height 14
click at [368, 150] on span "Press SPACE to select this row." at bounding box center [366, 147] width 5 height 5
click at [368, 145] on input "Press SPACE to select this row." at bounding box center [368, 145] width 0 height 0
click at [367, 163] on span "Press SPACE to select this row." at bounding box center [366, 161] width 5 height 5
click at [368, 159] on input "Press SPACE to select this row." at bounding box center [368, 159] width 0 height 0
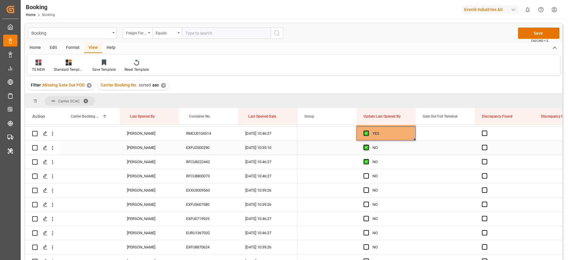
click at [368, 145] on span "Press SPACE to select this row." at bounding box center [366, 147] width 5 height 5
click at [368, 145] on input "Press SPACE to select this row." at bounding box center [368, 145] width 0 height 0
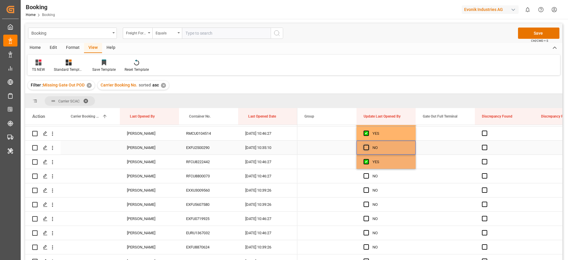
click at [368, 146] on span "Press SPACE to select this row." at bounding box center [366, 147] width 5 height 5
click at [368, 145] on input "Press SPACE to select this row." at bounding box center [368, 145] width 0 height 0
click at [367, 178] on span "Press SPACE to select this row." at bounding box center [366, 175] width 5 height 5
click at [368, 173] on input "Press SPACE to select this row." at bounding box center [368, 173] width 0 height 0
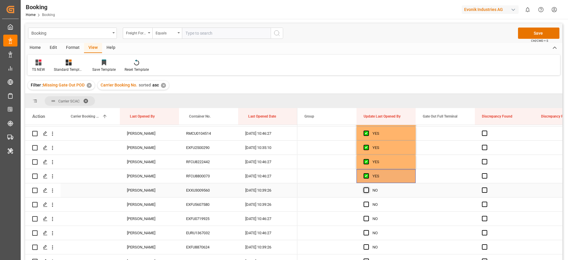
click at [366, 189] on span "Press SPACE to select this row." at bounding box center [366, 189] width 5 height 5
click at [368, 187] on input "Press SPACE to select this row." at bounding box center [368, 187] width 0 height 0
click at [365, 204] on span "Press SPACE to select this row." at bounding box center [366, 204] width 5 height 5
click at [368, 202] on input "Press SPACE to select this row." at bounding box center [368, 202] width 0 height 0
click at [365, 215] on div "Press SPACE to select this row." at bounding box center [368, 219] width 9 height 14
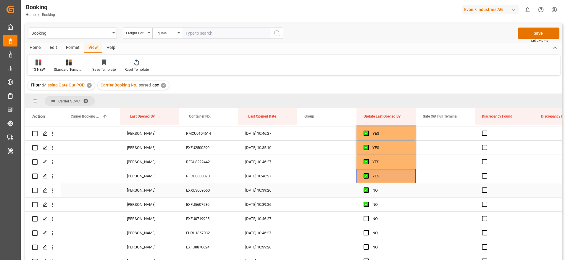
click at [367, 231] on span "Press SPACE to select this row." at bounding box center [366, 232] width 5 height 5
click at [368, 230] on input "Press SPACE to select this row." at bounding box center [368, 230] width 0 height 0
click at [368, 246] on span "Press SPACE to select this row." at bounding box center [366, 246] width 5 height 5
click at [368, 244] on input "Press SPACE to select this row." at bounding box center [368, 244] width 0 height 0
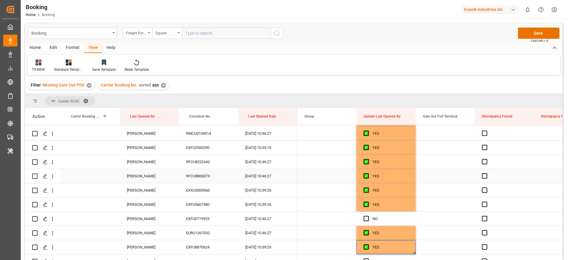
scroll to position [1265, 0]
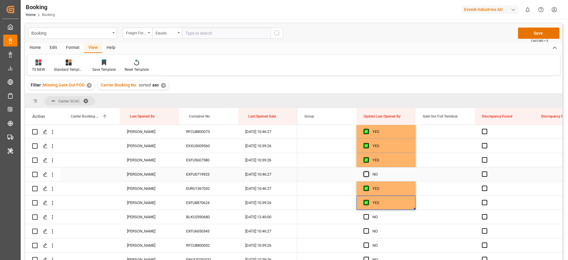
click at [368, 174] on span "Press SPACE to select this row." at bounding box center [366, 173] width 5 height 5
click at [368, 171] on input "Press SPACE to select this row." at bounding box center [368, 171] width 0 height 0
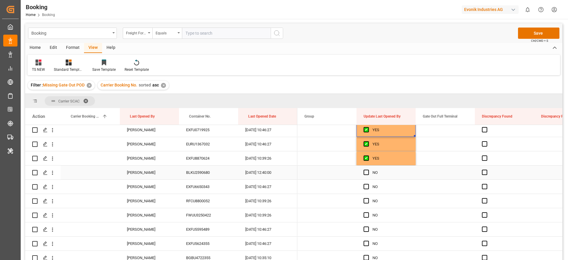
click at [387, 164] on div "YES" at bounding box center [391, 159] width 36 height 14
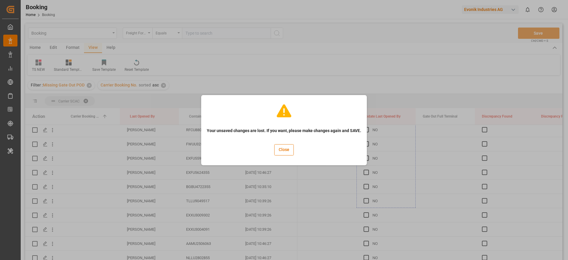
drag, startPoint x: 414, startPoint y: 164, endPoint x: 406, endPoint y: 264, distance: 100.7
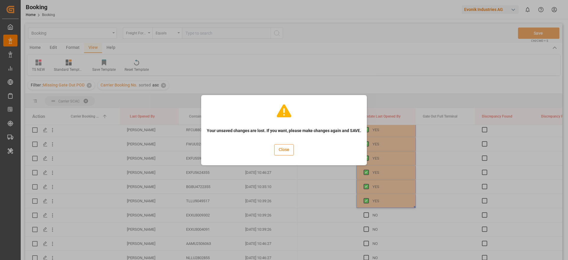
scroll to position [1392, 0]
click at [284, 152] on button "Close" at bounding box center [284, 149] width 20 height 11
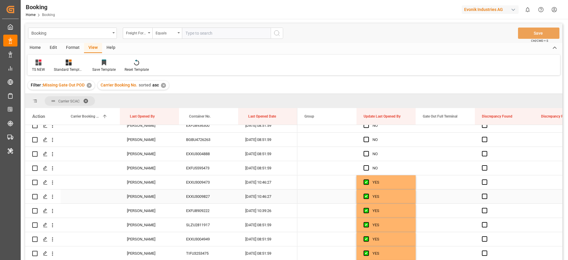
scroll to position [787, 0]
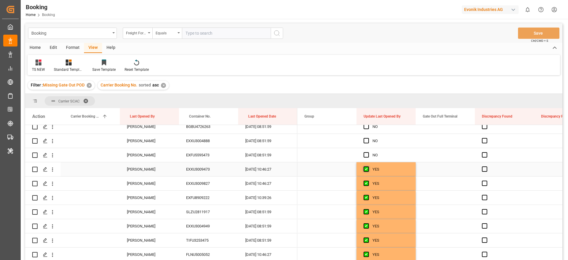
click at [365, 168] on span "Press SPACE to select this row." at bounding box center [366, 168] width 5 height 5
click at [368, 166] on input "Press SPACE to select this row." at bounding box center [368, 166] width 0 height 0
click at [366, 173] on div "Press SPACE to select this row." at bounding box center [368, 169] width 9 height 14
click at [365, 170] on span "Press SPACE to select this row." at bounding box center [366, 168] width 5 height 5
click at [368, 166] on input "Press SPACE to select this row." at bounding box center [368, 166] width 0 height 0
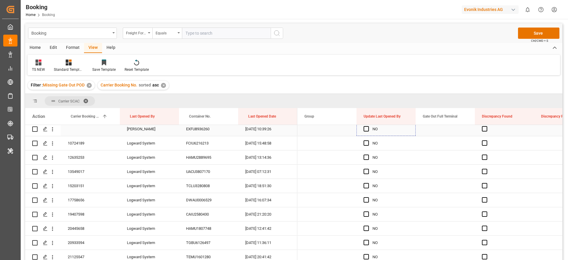
scroll to position [1923, 0]
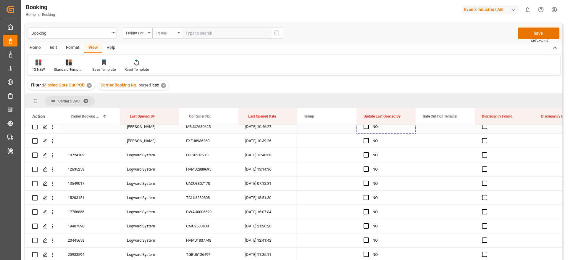
drag, startPoint x: 415, startPoint y: 175, endPoint x: 384, endPoint y: 130, distance: 54.3
click at [384, 119] on div "NO" at bounding box center [391, 113] width 36 height 14
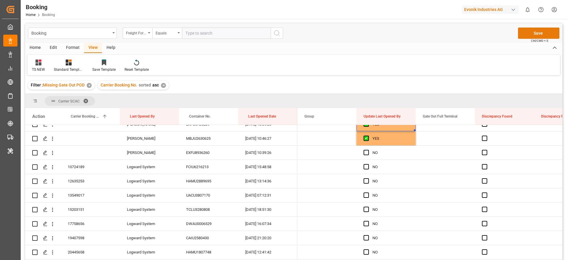
click at [548, 37] on button "Save" at bounding box center [538, 33] width 41 height 11
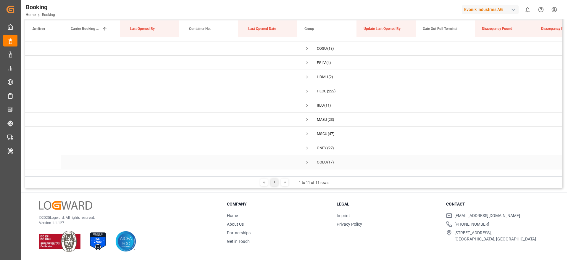
scroll to position [0, 0]
click at [309, 99] on span "Press SPACE to select this row." at bounding box center [307, 101] width 5 height 5
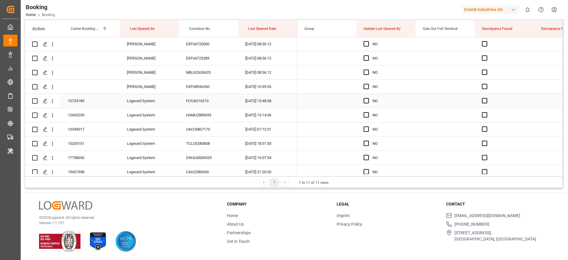
scroll to position [1909, 0]
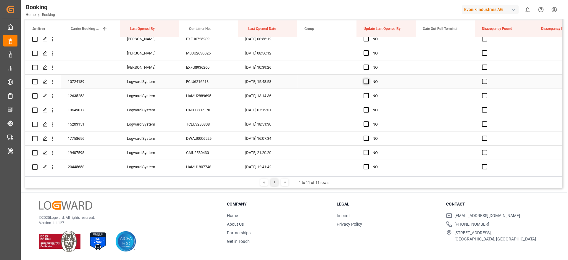
click at [365, 80] on span "Press SPACE to select this row." at bounding box center [366, 81] width 5 height 5
click at [368, 79] on input "Press SPACE to select this row." at bounding box center [368, 79] width 0 height 0
click at [368, 94] on span "Press SPACE to select this row." at bounding box center [366, 95] width 5 height 5
click at [368, 93] on input "Press SPACE to select this row." at bounding box center [368, 93] width 0 height 0
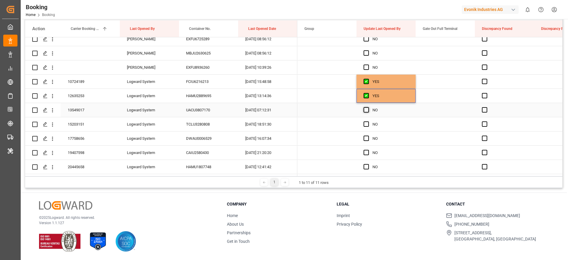
click at [365, 109] on span "Press SPACE to select this row." at bounding box center [366, 109] width 5 height 5
click at [368, 107] on input "Press SPACE to select this row." at bounding box center [368, 107] width 0 height 0
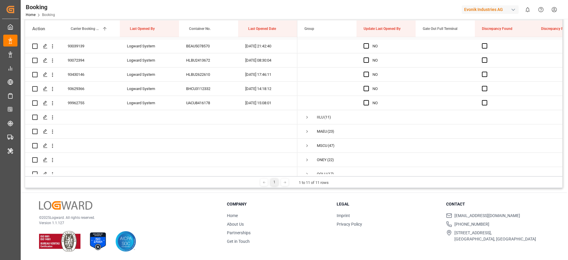
scroll to position [3175, 0]
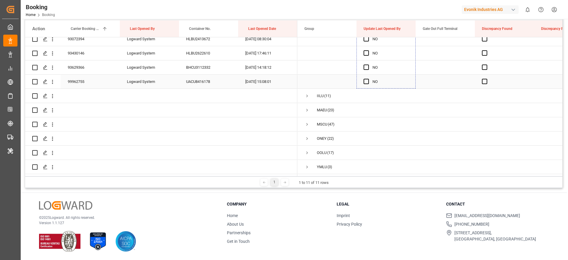
drag, startPoint x: 415, startPoint y: 116, endPoint x: 360, endPoint y: 76, distance: 67.2
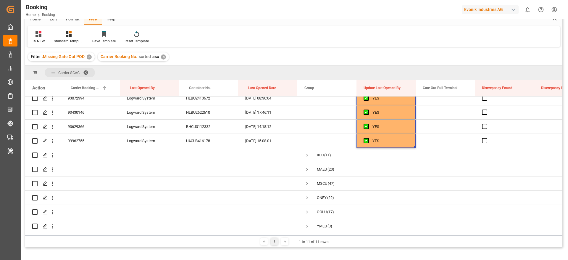
scroll to position [0, 0]
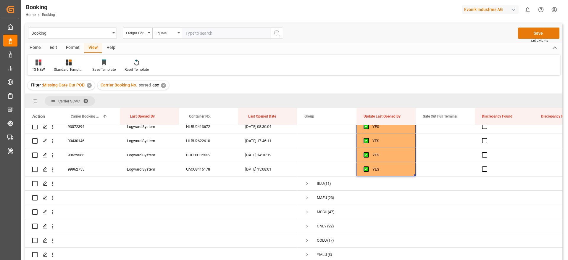
click at [522, 33] on button "Save" at bounding box center [538, 33] width 41 height 11
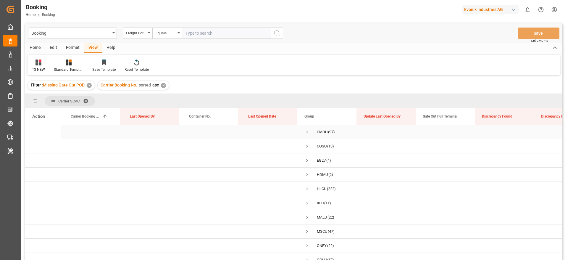
click at [308, 131] on span "Press SPACE to select this row." at bounding box center [307, 131] width 5 height 5
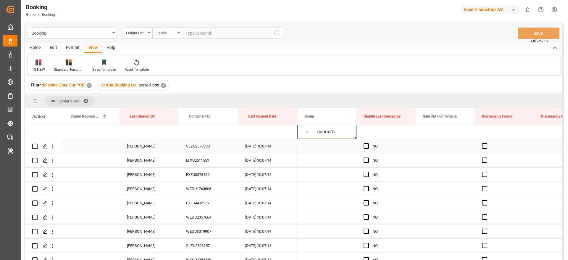
click at [214, 148] on div "SLZU2570830" at bounding box center [208, 146] width 59 height 14
click at [365, 145] on span "Press SPACE to select this row." at bounding box center [366, 145] width 5 height 5
click at [368, 143] on input "Press SPACE to select this row." at bounding box center [368, 143] width 0 height 0
click at [366, 161] on span "Press SPACE to select this row." at bounding box center [366, 159] width 5 height 5
click at [368, 157] on input "Press SPACE to select this row." at bounding box center [368, 157] width 0 height 0
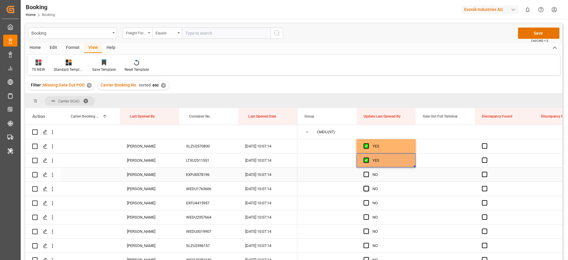
click at [365, 175] on span "Press SPACE to select this row." at bounding box center [366, 174] width 5 height 5
click at [368, 172] on input "Press SPACE to select this row." at bounding box center [368, 172] width 0 height 0
click at [366, 187] on span "Press SPACE to select this row." at bounding box center [366, 188] width 5 height 5
click at [368, 186] on input "Press SPACE to select this row." at bounding box center [368, 186] width 0 height 0
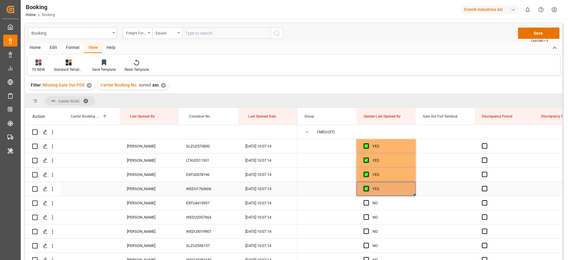
scroll to position [44, 0]
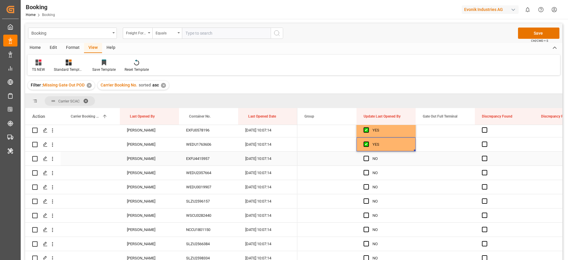
click at [215, 157] on div "EXFU4415957" at bounding box center [208, 159] width 59 height 14
click at [365, 158] on span "Press SPACE to select this row." at bounding box center [366, 158] width 5 height 5
click at [368, 156] on input "Press SPACE to select this row." at bounding box center [368, 156] width 0 height 0
click at [366, 170] on span "Press SPACE to select this row." at bounding box center [366, 172] width 5 height 5
click at [368, 170] on input "Press SPACE to select this row." at bounding box center [368, 170] width 0 height 0
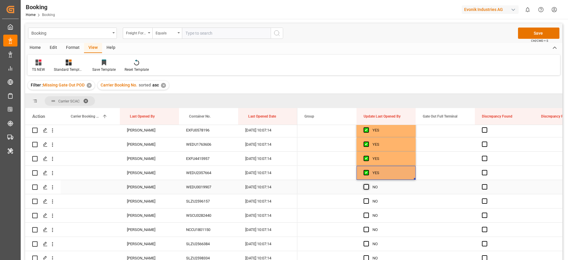
click at [367, 188] on span "Press SPACE to select this row." at bounding box center [366, 186] width 5 height 5
click at [368, 184] on input "Press SPACE to select this row." at bounding box center [368, 184] width 0 height 0
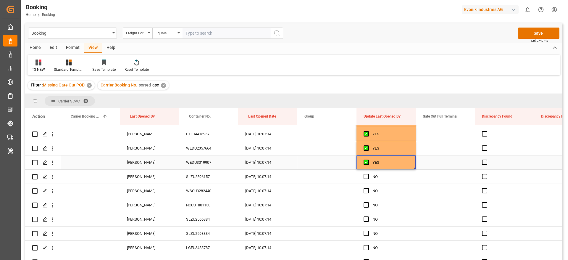
scroll to position [89, 0]
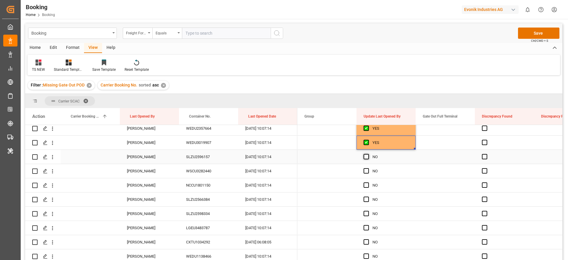
click at [366, 157] on span "Press SPACE to select this row." at bounding box center [366, 156] width 5 height 5
click at [368, 154] on input "Press SPACE to select this row." at bounding box center [368, 154] width 0 height 0
click at [221, 174] on div "WSCU3282440" at bounding box center [208, 171] width 59 height 14
click at [365, 172] on span "Press SPACE to select this row." at bounding box center [366, 170] width 5 height 5
click at [368, 168] on input "Press SPACE to select this row." at bounding box center [368, 168] width 0 height 0
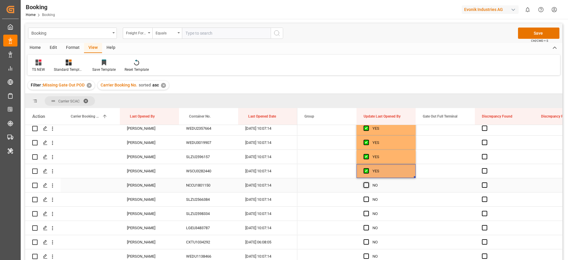
click at [367, 186] on span "Press SPACE to select this row." at bounding box center [366, 184] width 5 height 5
click at [368, 182] on input "Press SPACE to select this row." at bounding box center [368, 182] width 0 height 0
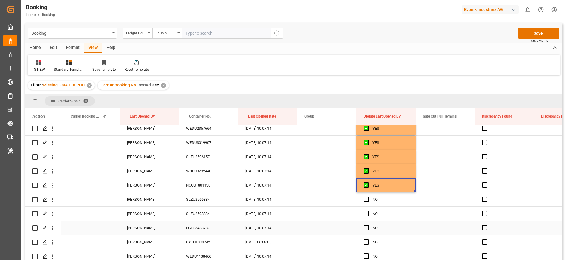
scroll to position [133, 0]
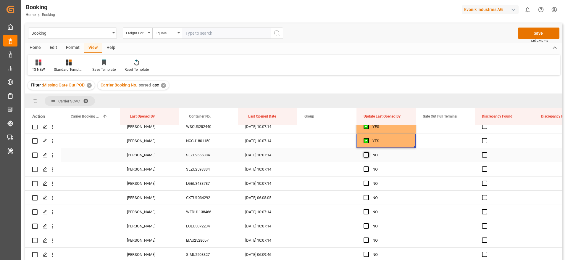
click at [365, 157] on span "Press SPACE to select this row." at bounding box center [366, 154] width 5 height 5
click at [368, 152] on input "Press SPACE to select this row." at bounding box center [368, 152] width 0 height 0
click at [368, 170] on span "Press SPACE to select this row." at bounding box center [366, 168] width 5 height 5
click at [368, 166] on input "Press SPACE to select this row." at bounding box center [368, 166] width 0 height 0
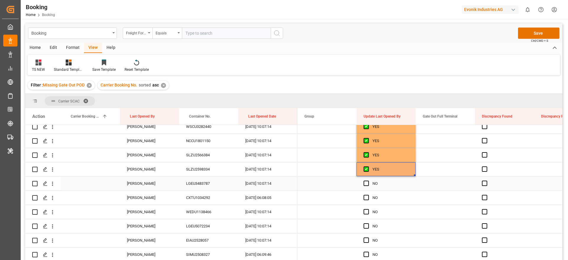
click at [365, 186] on div "Press SPACE to select this row." at bounding box center [368, 184] width 9 height 14
click at [367, 183] on span "Press SPACE to select this row." at bounding box center [366, 183] width 5 height 5
click at [368, 181] on input "Press SPACE to select this row." at bounding box center [368, 181] width 0 height 0
click at [366, 199] on span "Press SPACE to select this row." at bounding box center [366, 197] width 5 height 5
click at [368, 195] on input "Press SPACE to select this row." at bounding box center [368, 195] width 0 height 0
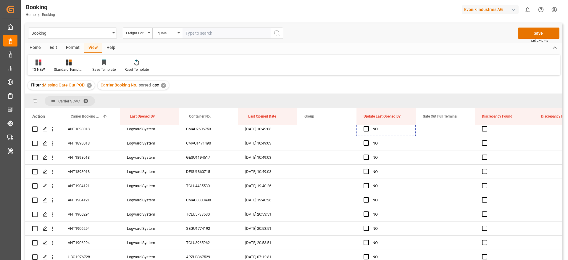
scroll to position [607, 0]
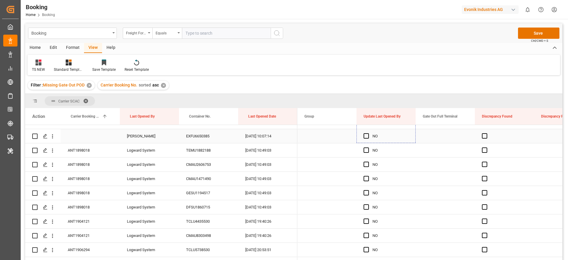
drag, startPoint x: 415, startPoint y: 204, endPoint x: 375, endPoint y: 136, distance: 78.8
click at [93, 154] on div "ANT1898018" at bounding box center [90, 150] width 59 height 14
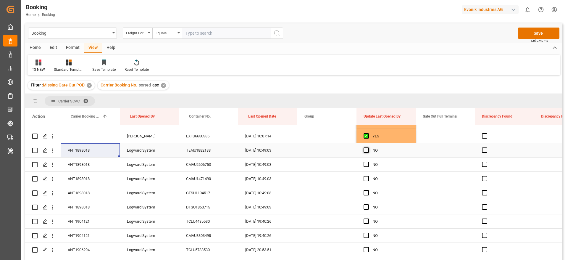
click at [368, 150] on span "Press SPACE to select this row." at bounding box center [366, 149] width 5 height 5
click at [368, 147] on input "Press SPACE to select this row." at bounding box center [368, 147] width 0 height 0
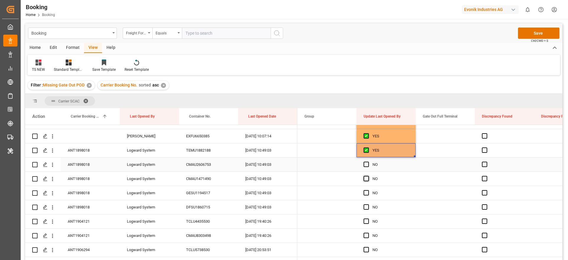
click at [368, 163] on span "Press SPACE to select this row." at bounding box center [366, 164] width 5 height 5
click at [368, 162] on input "Press SPACE to select this row." at bounding box center [368, 162] width 0 height 0
click at [368, 181] on span "Press SPACE to select this row." at bounding box center [366, 178] width 5 height 5
click at [368, 176] on input "Press SPACE to select this row." at bounding box center [368, 176] width 0 height 0
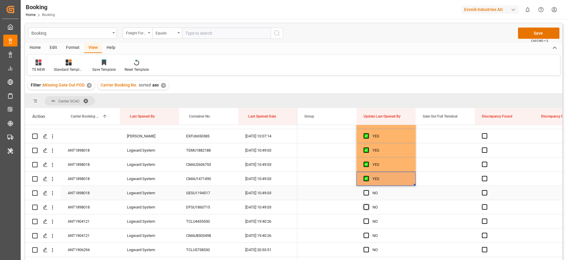
click at [366, 193] on span "Press SPACE to select this row." at bounding box center [366, 192] width 5 height 5
click at [368, 190] on input "Press SPACE to select this row." at bounding box center [368, 190] width 0 height 0
click at [367, 207] on span "Press SPACE to select this row." at bounding box center [366, 206] width 5 height 5
click at [368, 204] on input "Press SPACE to select this row." at bounding box center [368, 204] width 0 height 0
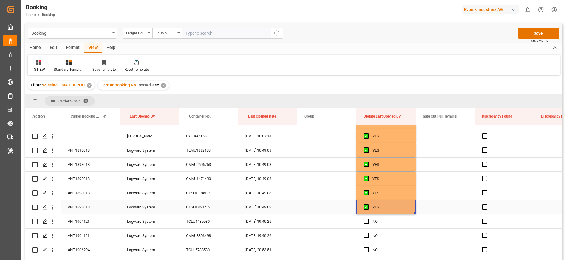
scroll to position [651, 0]
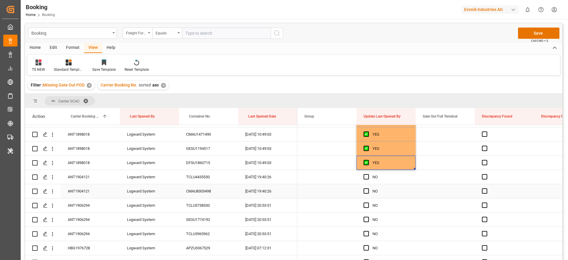
click at [87, 174] on div "ANT1904121" at bounding box center [90, 177] width 59 height 14
click at [364, 177] on span "Press SPACE to select this row." at bounding box center [366, 176] width 5 height 5
click at [368, 174] on input "Press SPACE to select this row." at bounding box center [368, 174] width 0 height 0
click at [367, 193] on span "Press SPACE to select this row." at bounding box center [366, 190] width 5 height 5
click at [368, 188] on input "Press SPACE to select this row." at bounding box center [368, 188] width 0 height 0
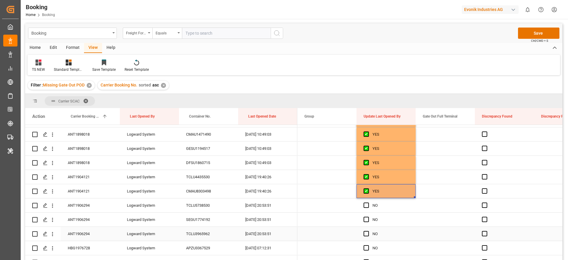
scroll to position [695, 0]
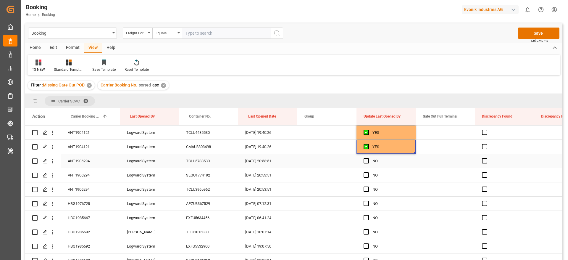
click at [94, 161] on div "ANT1906294" at bounding box center [90, 161] width 59 height 14
click at [368, 161] on span "Press SPACE to select this row." at bounding box center [366, 160] width 5 height 5
click at [368, 158] on input "Press SPACE to select this row." at bounding box center [368, 158] width 0 height 0
click at [367, 174] on span "Press SPACE to select this row." at bounding box center [366, 174] width 5 height 5
click at [368, 172] on input "Press SPACE to select this row." at bounding box center [368, 172] width 0 height 0
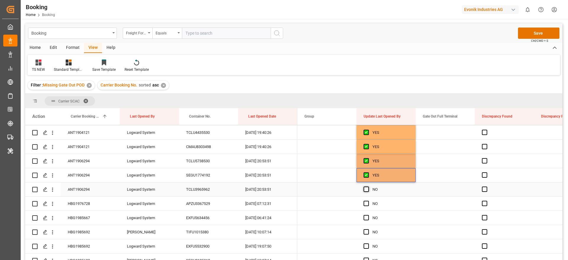
click at [367, 188] on span "Press SPACE to select this row." at bounding box center [366, 188] width 5 height 5
click at [368, 186] on input "Press SPACE to select this row." at bounding box center [368, 186] width 0 height 0
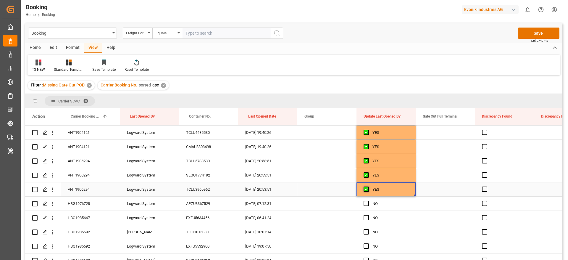
scroll to position [740, 0]
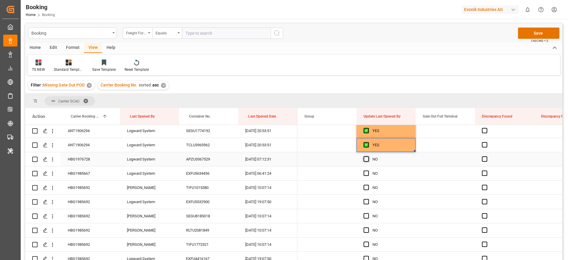
click at [367, 160] on span "Press SPACE to select this row." at bounding box center [366, 158] width 5 height 5
click at [368, 156] on input "Press SPACE to select this row." at bounding box center [368, 156] width 0 height 0
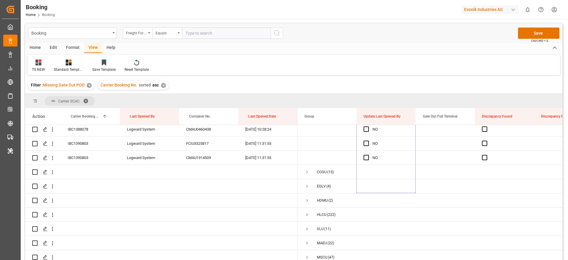
scroll to position [1328, 0]
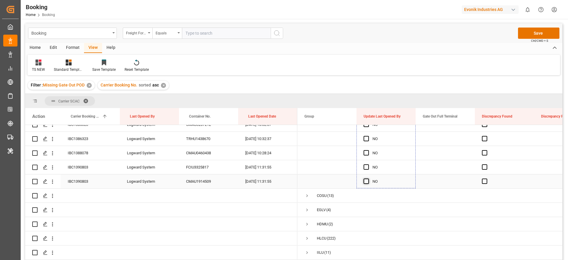
drag, startPoint x: 415, startPoint y: 165, endPoint x: 365, endPoint y: 181, distance: 52.7
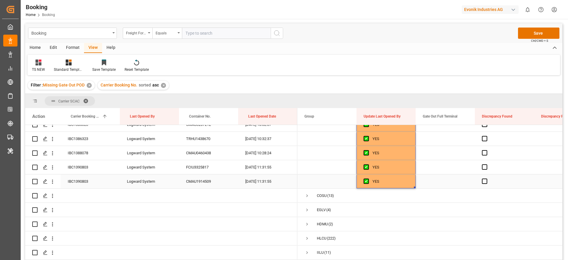
click at [98, 183] on div "IBC1390803" at bounding box center [90, 181] width 59 height 14
click at [543, 33] on button "Save" at bounding box center [538, 33] width 41 height 11
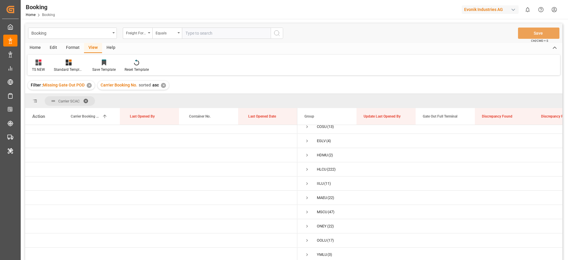
scroll to position [22, 0]
